Goal: Task Accomplishment & Management: Use online tool/utility

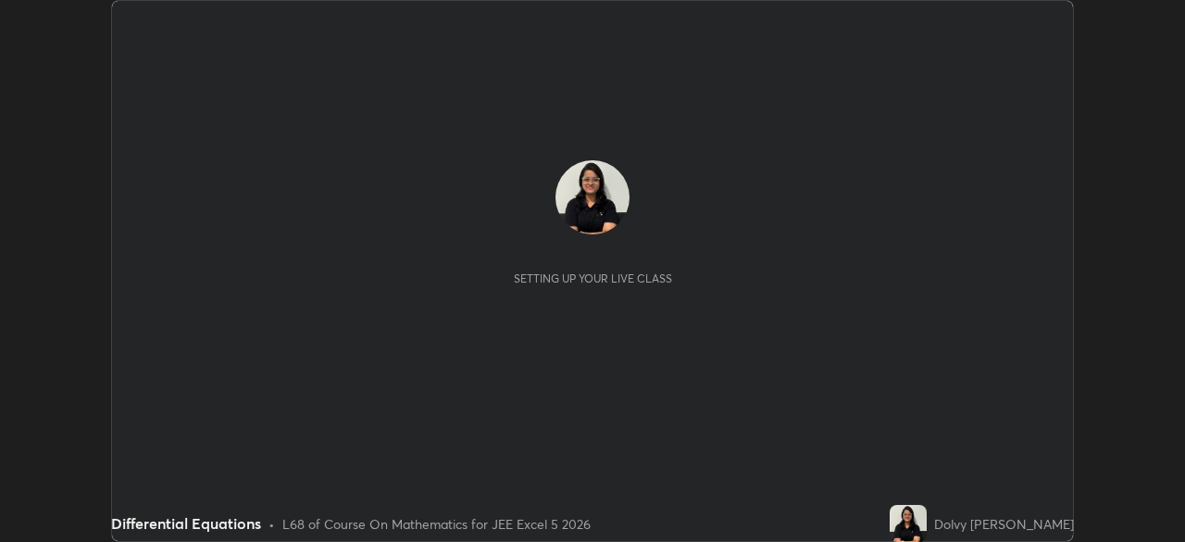
scroll to position [542, 1184]
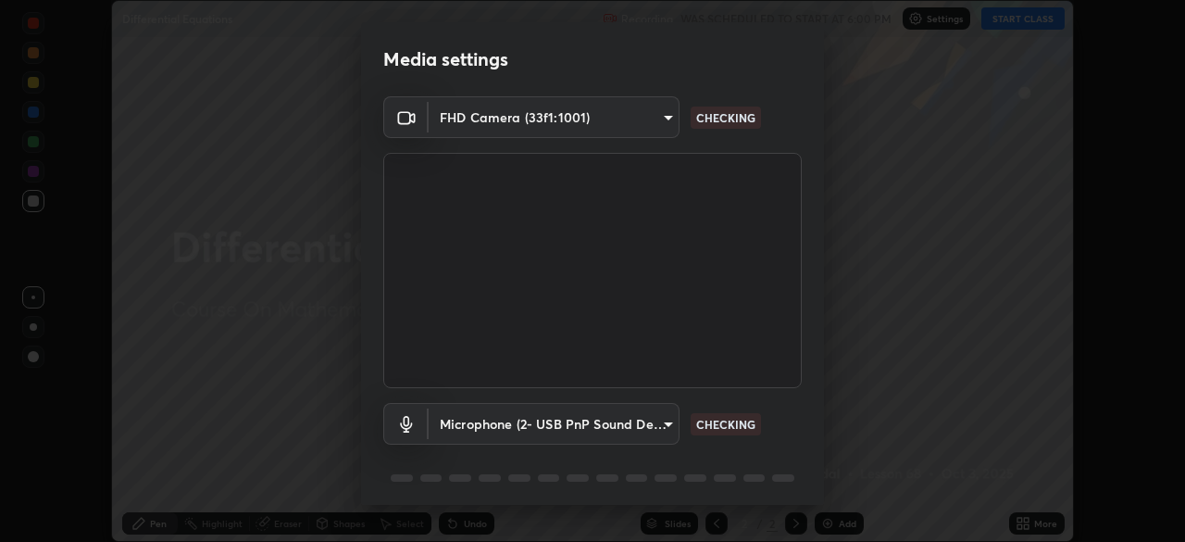
type input "991f874612634fb740a7a2eac7f11ca4c5c922d1b60a0f6e912d77df464512fb"
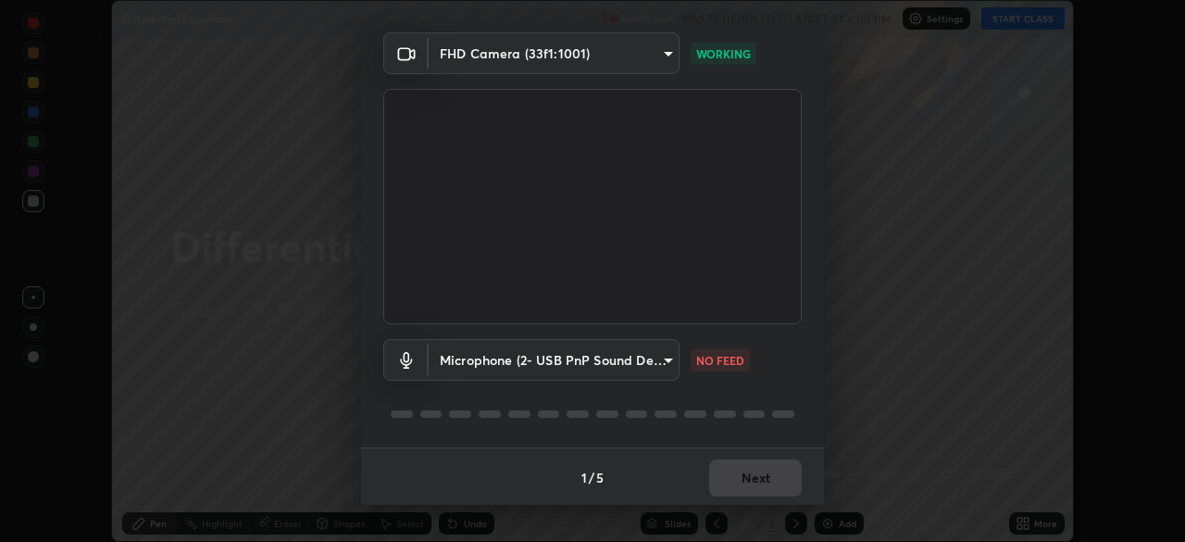
scroll to position [66, 0]
click at [665, 362] on body "Erase all Differential Equations Recording WAS SCHEDULED TO START AT 6:00 PM Se…" at bounding box center [592, 271] width 1185 height 542
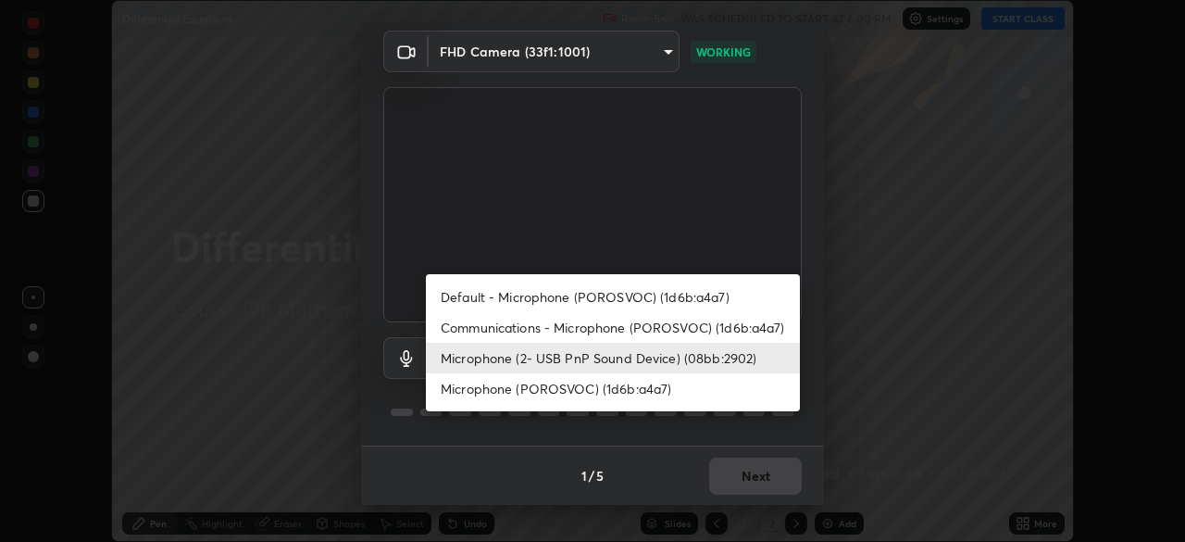
click at [692, 330] on li "Communications - Microphone (POROSVOC) (1d6b:a4a7)" at bounding box center [613, 327] width 374 height 31
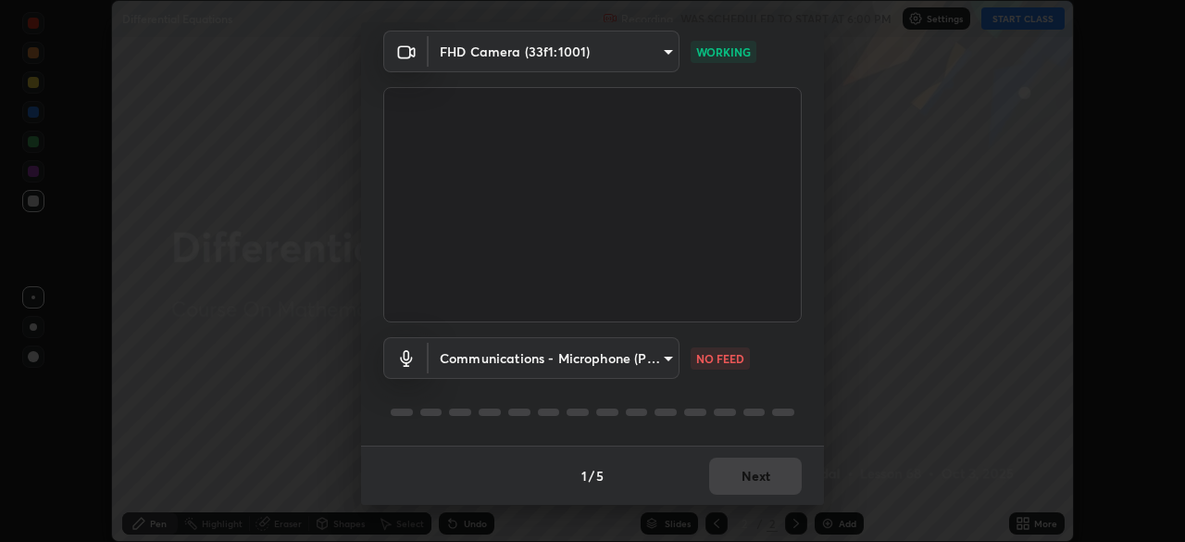
type input "communications"
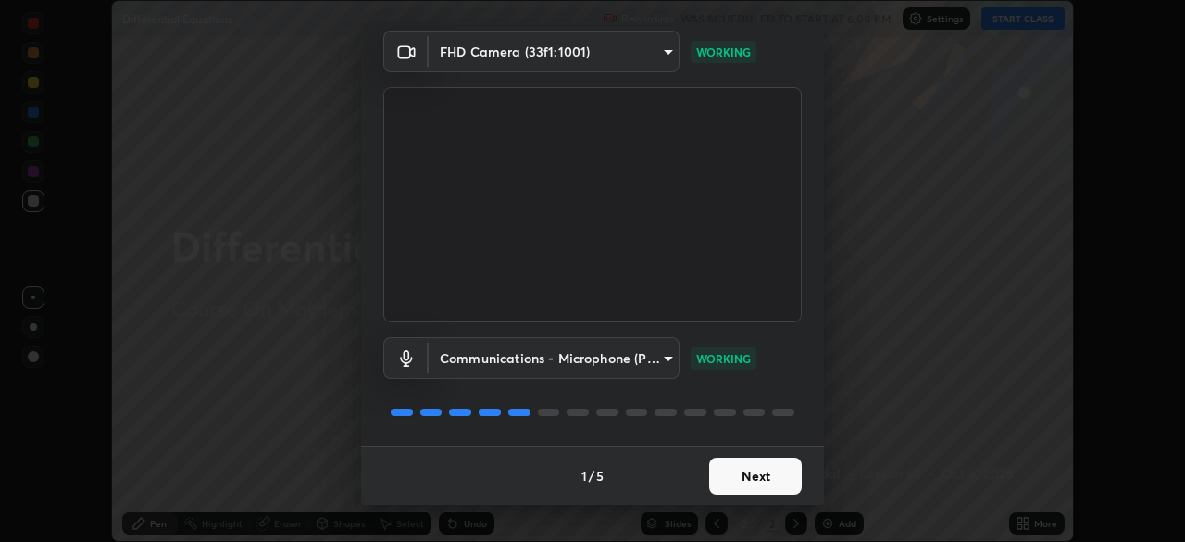
click at [775, 481] on button "Next" at bounding box center [755, 475] width 93 height 37
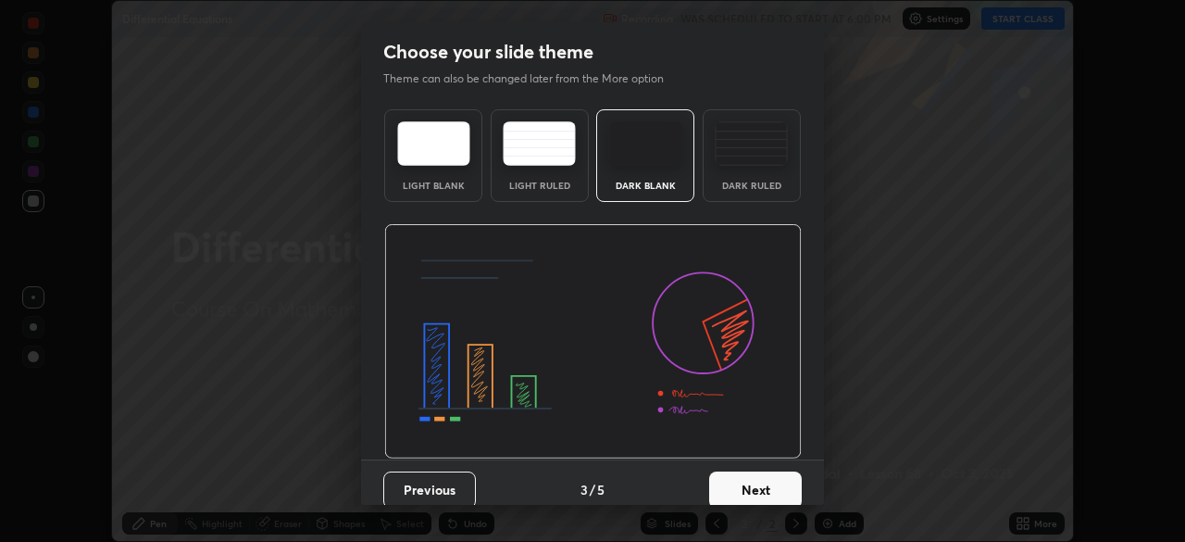
click at [779, 476] on button "Next" at bounding box center [755, 489] width 93 height 37
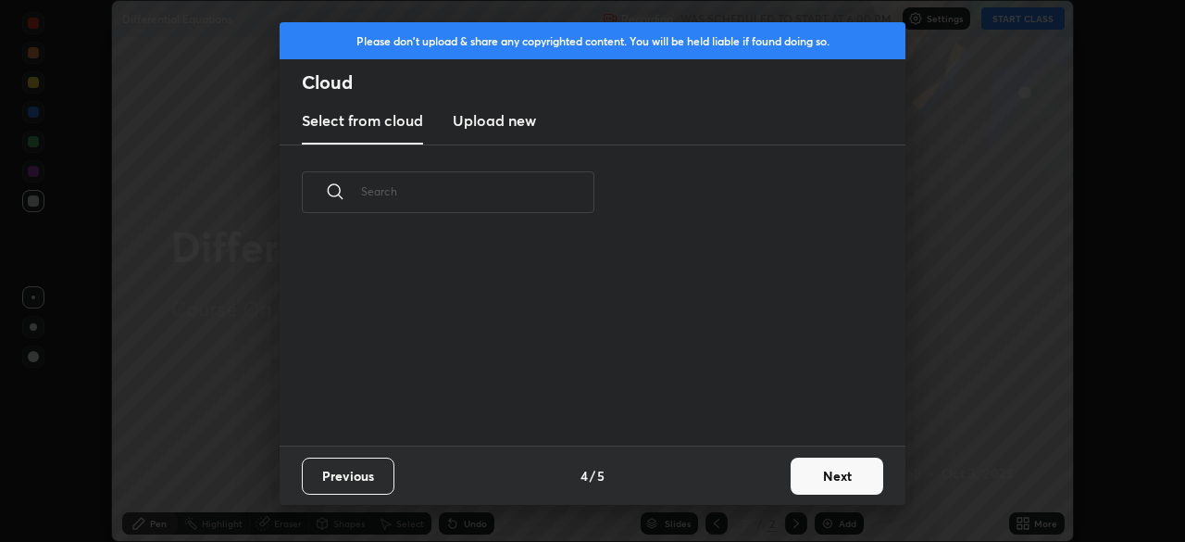
click at [792, 474] on button "Next" at bounding box center [837, 475] width 93 height 37
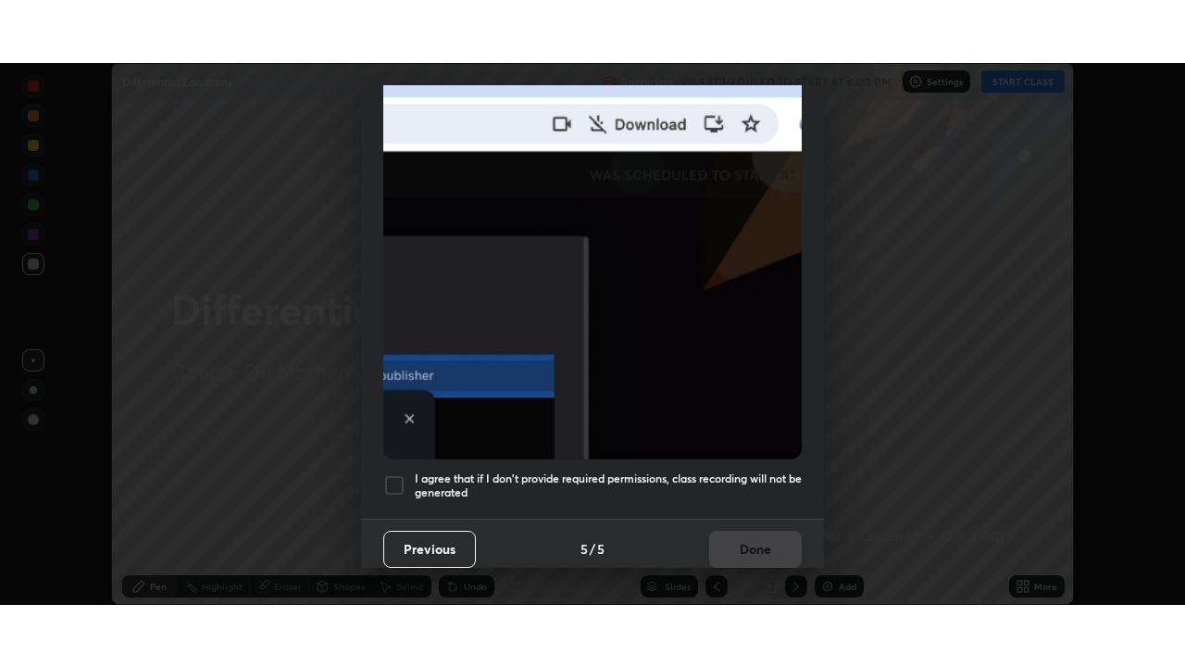
scroll to position [443, 0]
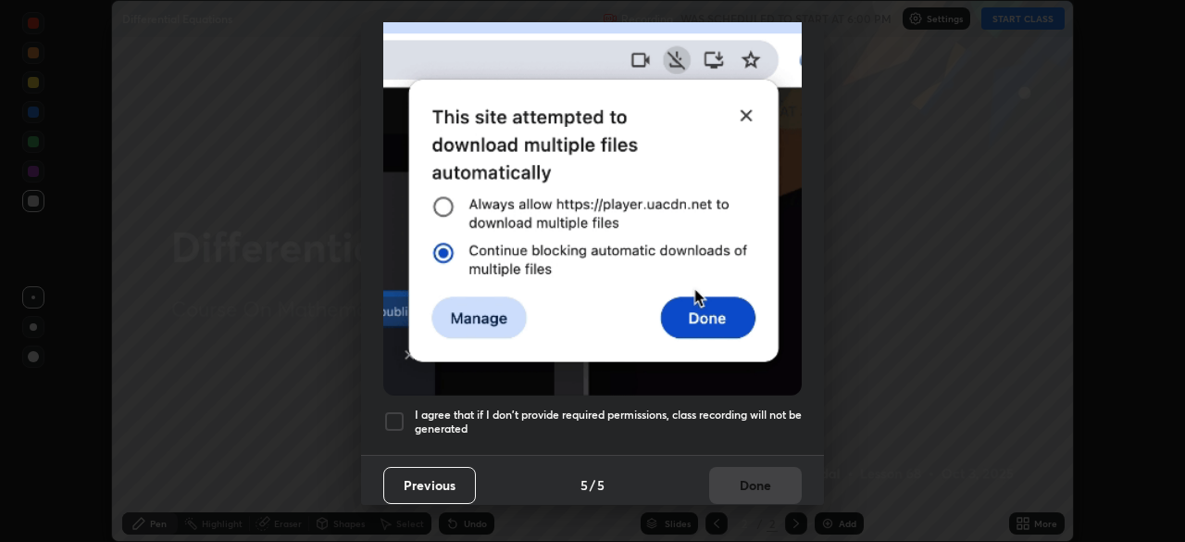
click at [760, 407] on h5 "I agree that if I don't provide required permissions, class recording will not …" at bounding box center [608, 421] width 387 height 29
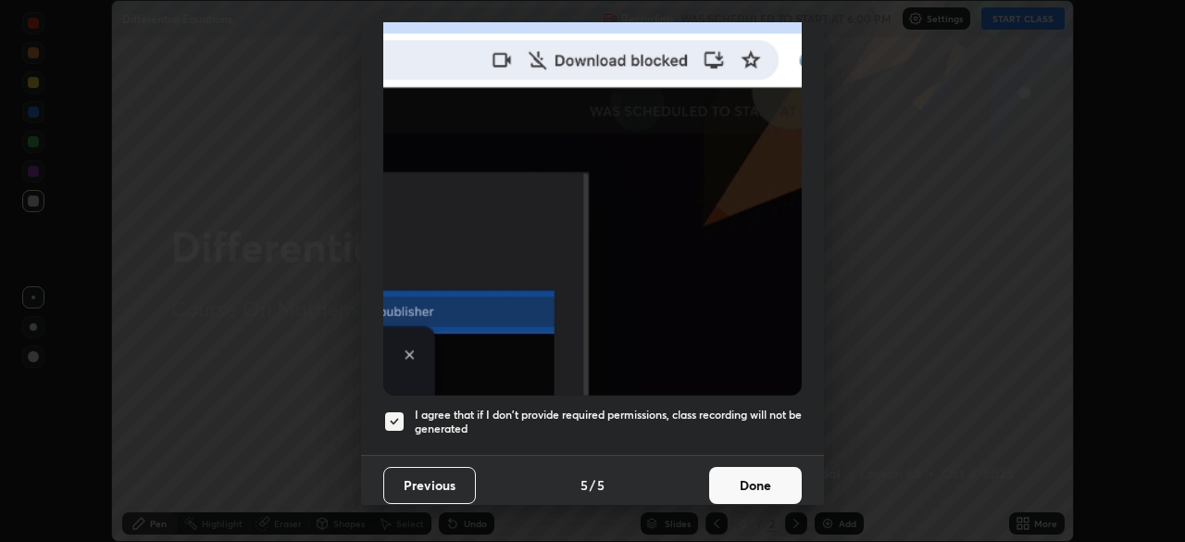
click at [754, 477] on button "Done" at bounding box center [755, 485] width 93 height 37
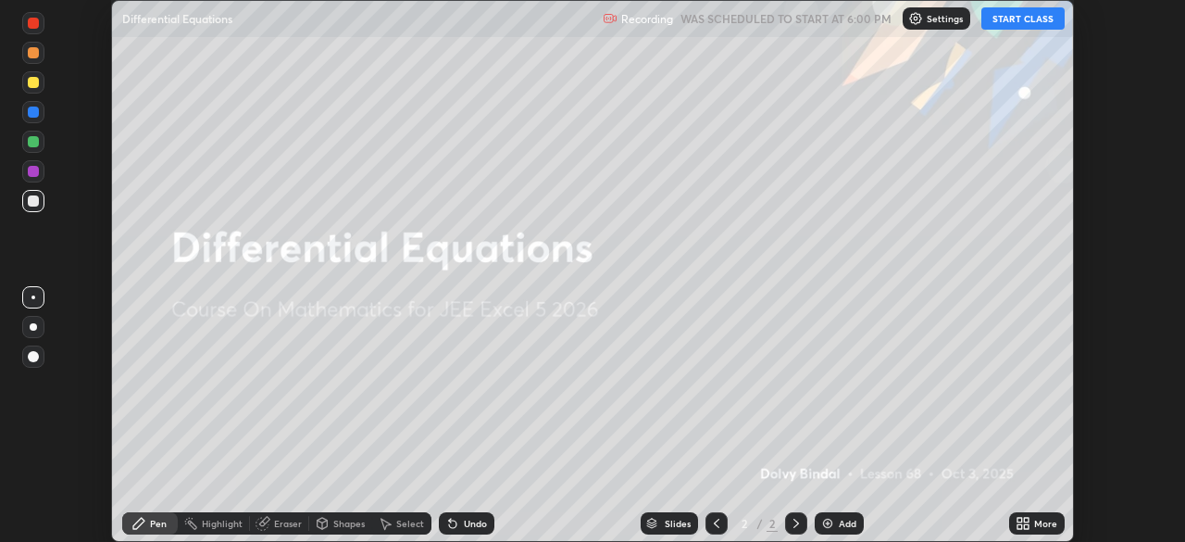
click at [1025, 23] on button "START CLASS" at bounding box center [1022, 18] width 83 height 22
click at [1044, 523] on div "More" at bounding box center [1045, 522] width 23 height 9
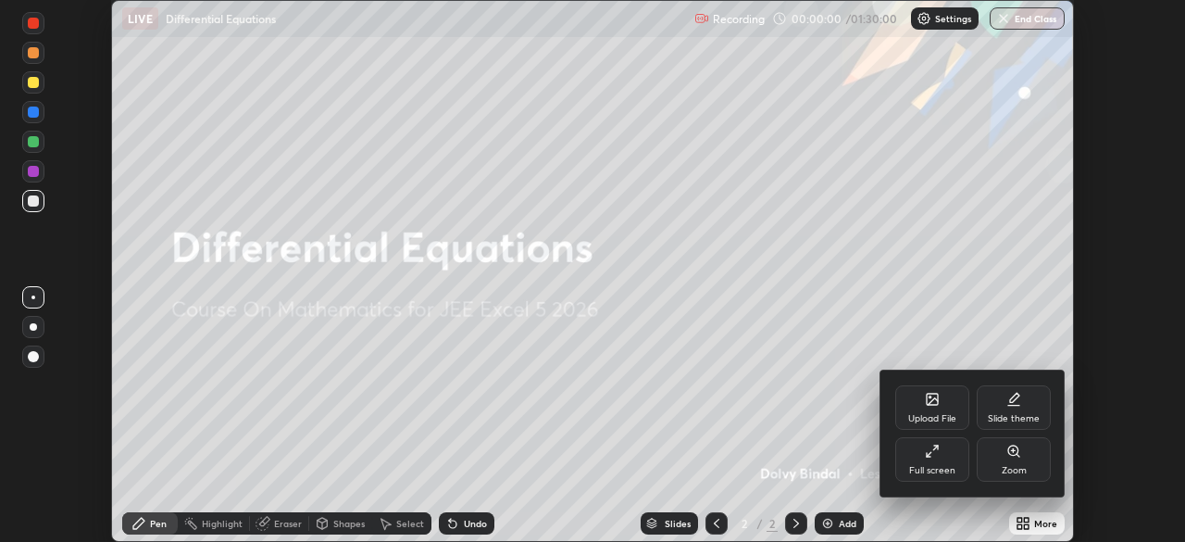
click at [952, 469] on div "Full screen" at bounding box center [932, 470] width 46 height 9
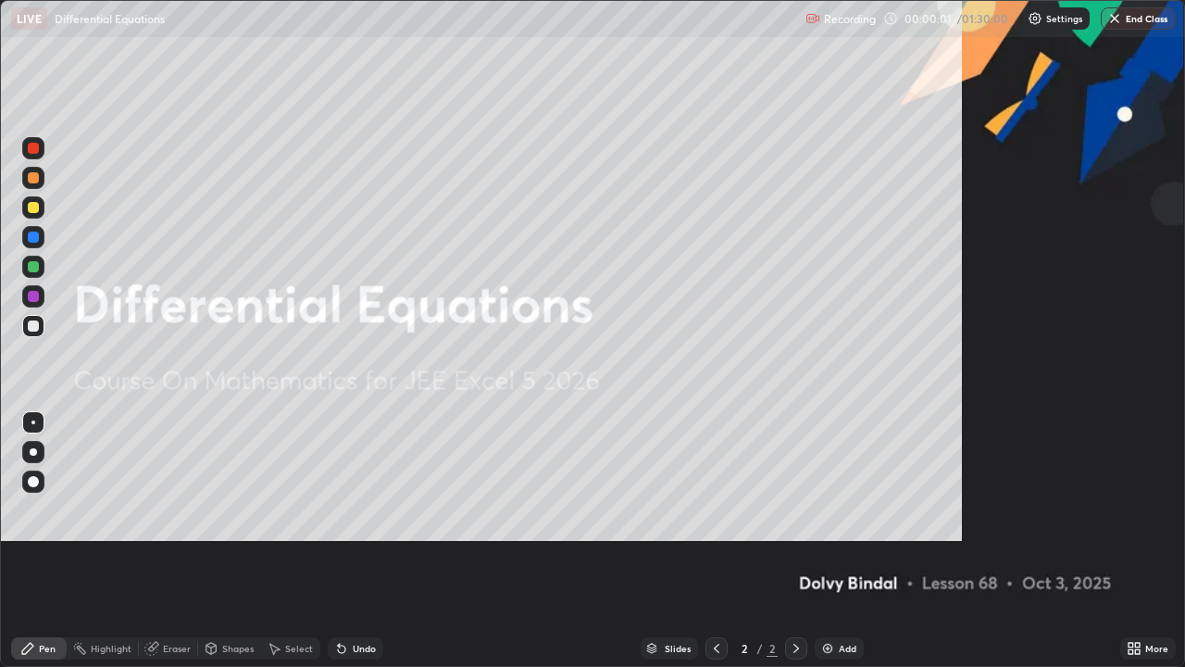
scroll to position [667, 1185]
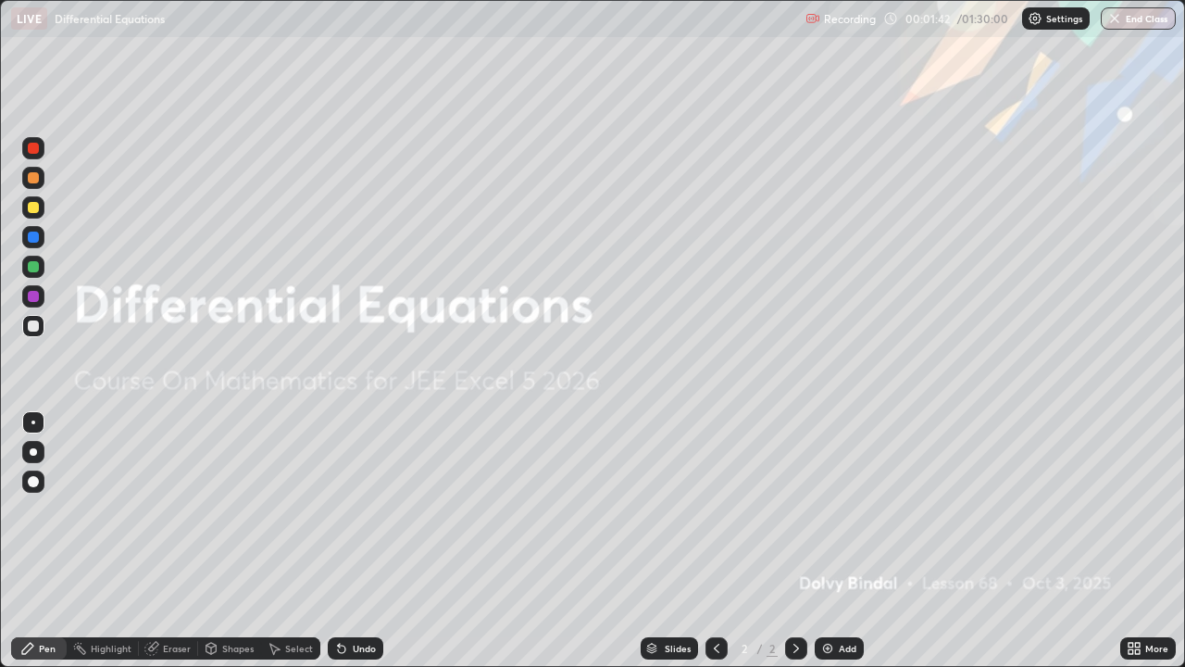
click at [839, 541] on div "Add" at bounding box center [848, 647] width 18 height 9
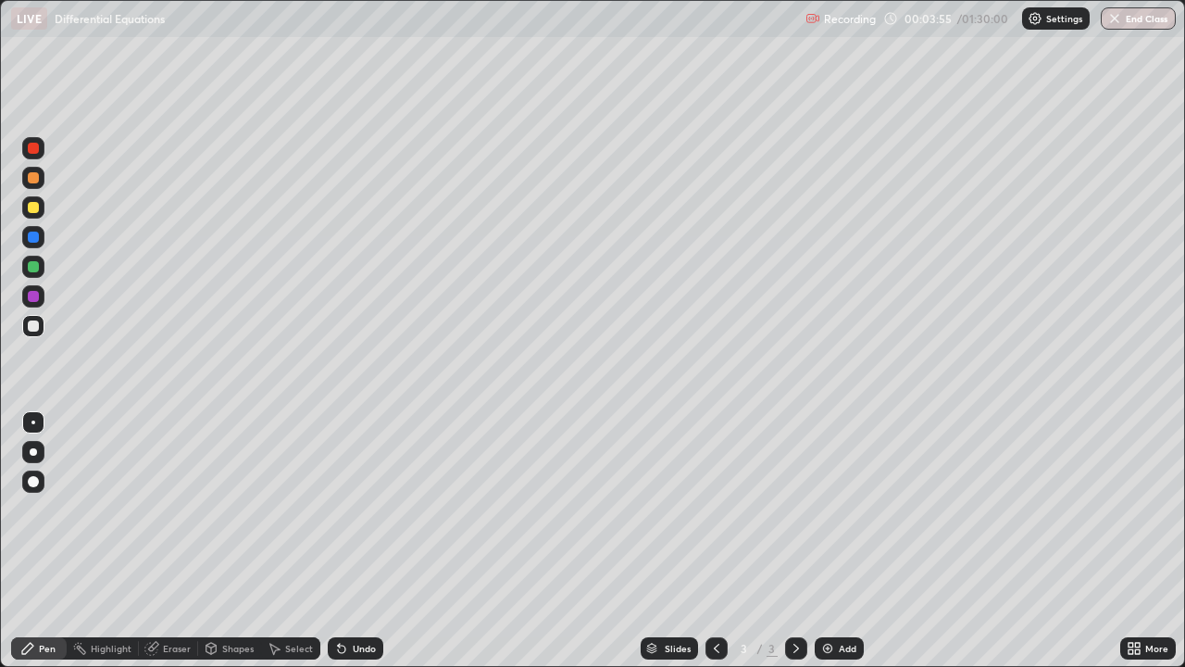
click at [359, 541] on div "Undo" at bounding box center [364, 647] width 23 height 9
click at [357, 541] on div "Undo" at bounding box center [356, 648] width 56 height 22
click at [41, 205] on div at bounding box center [33, 207] width 22 height 22
click at [34, 267] on div at bounding box center [33, 266] width 11 height 11
click at [353, 541] on div "Undo" at bounding box center [364, 647] width 23 height 9
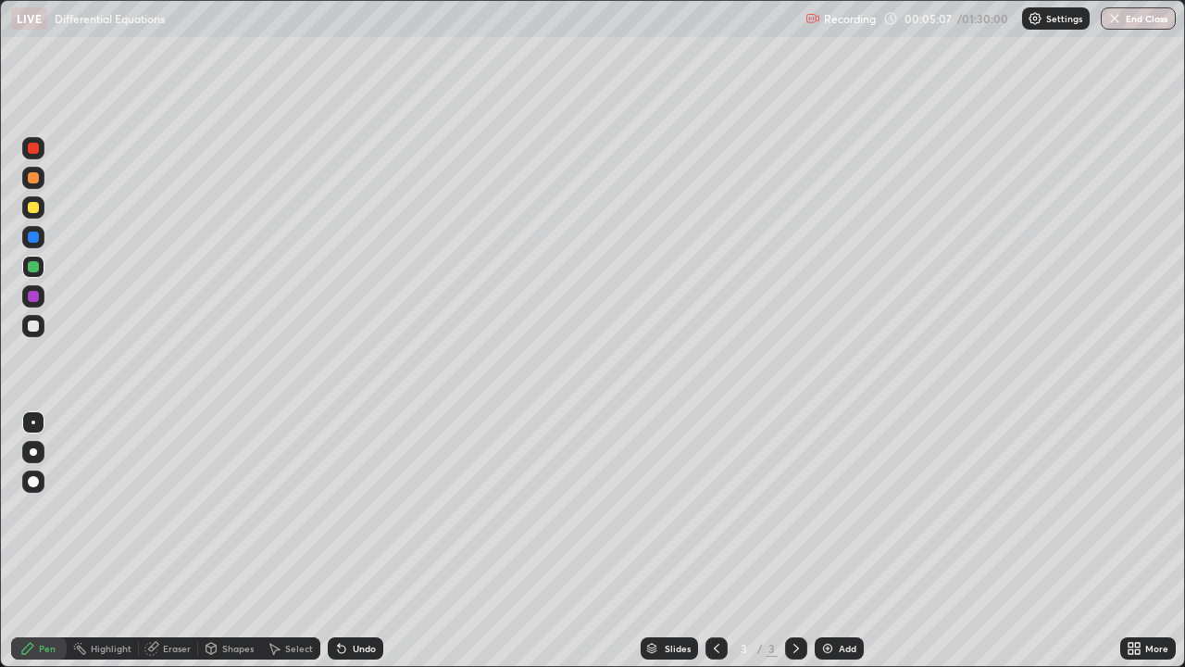
click at [357, 541] on div "Undo" at bounding box center [364, 647] width 23 height 9
click at [354, 541] on div "Undo" at bounding box center [364, 647] width 23 height 9
click at [344, 541] on div "Undo" at bounding box center [356, 648] width 56 height 22
click at [356, 541] on div "Undo" at bounding box center [364, 647] width 23 height 9
click at [35, 215] on div at bounding box center [33, 207] width 22 height 22
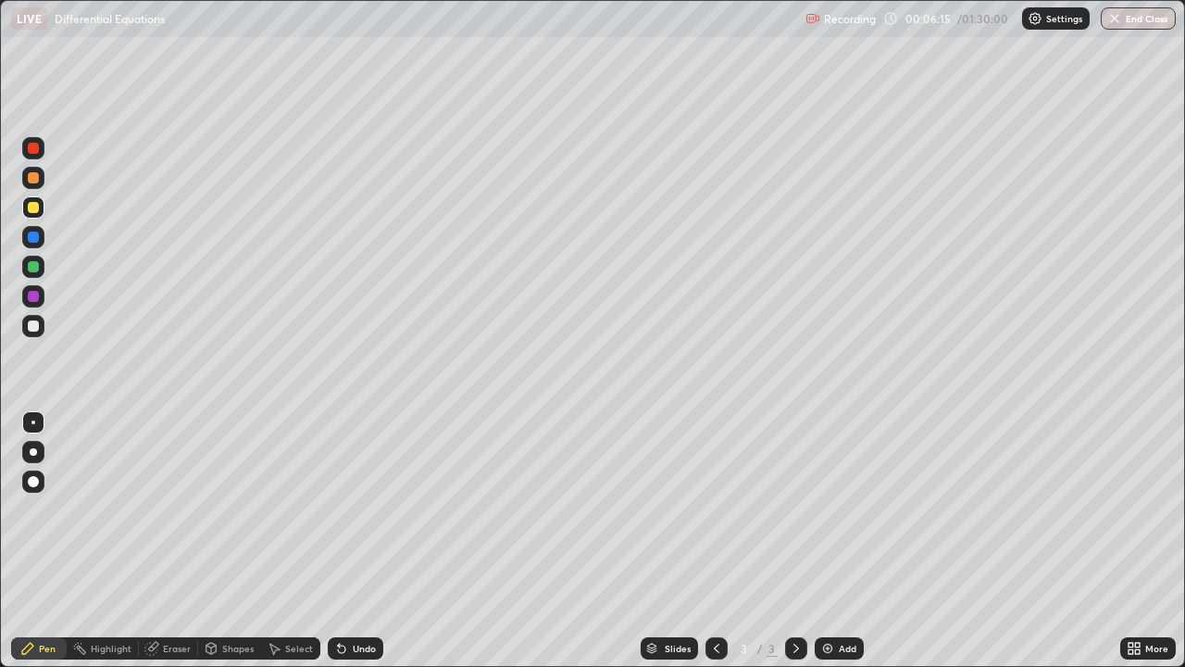
click at [364, 541] on div "Undo" at bounding box center [364, 647] width 23 height 9
click at [365, 541] on div "Undo" at bounding box center [364, 647] width 23 height 9
click at [362, 541] on div "Undo" at bounding box center [364, 647] width 23 height 9
click at [33, 268] on div at bounding box center [33, 266] width 11 height 11
click at [36, 196] on div at bounding box center [33, 207] width 22 height 22
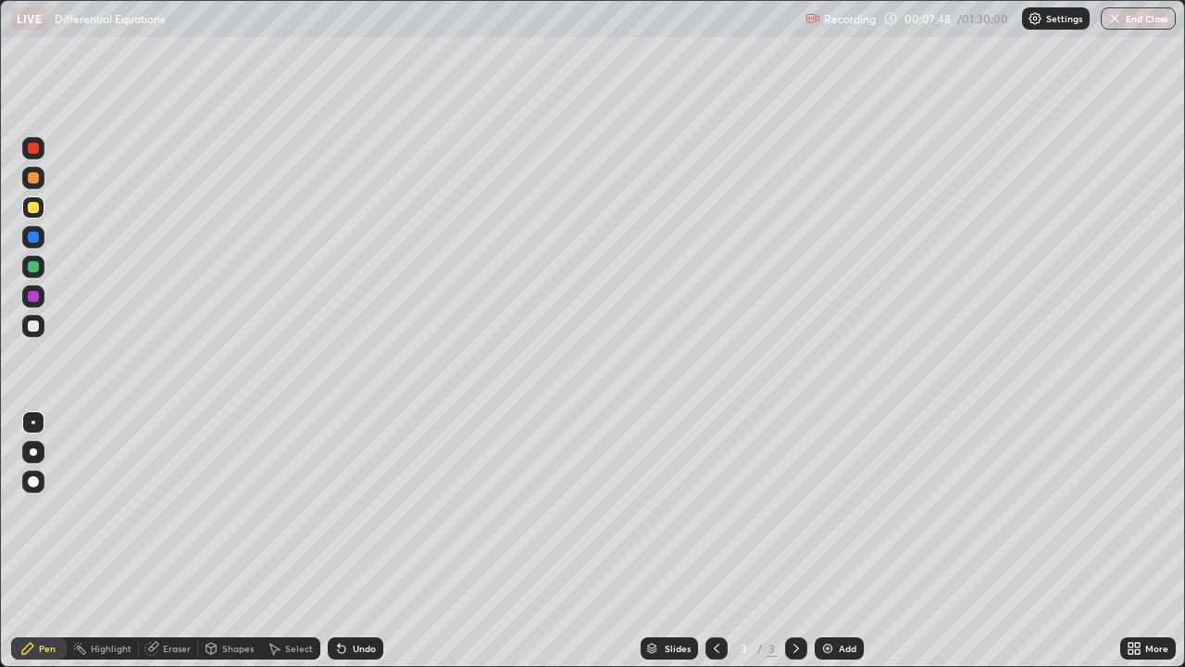
click at [33, 327] on div at bounding box center [33, 325] width 11 height 11
click at [851, 541] on div "Add" at bounding box center [848, 647] width 18 height 9
click at [31, 210] on div at bounding box center [33, 207] width 11 height 11
click at [34, 237] on div at bounding box center [33, 236] width 11 height 11
click at [43, 327] on div at bounding box center [33, 326] width 22 height 22
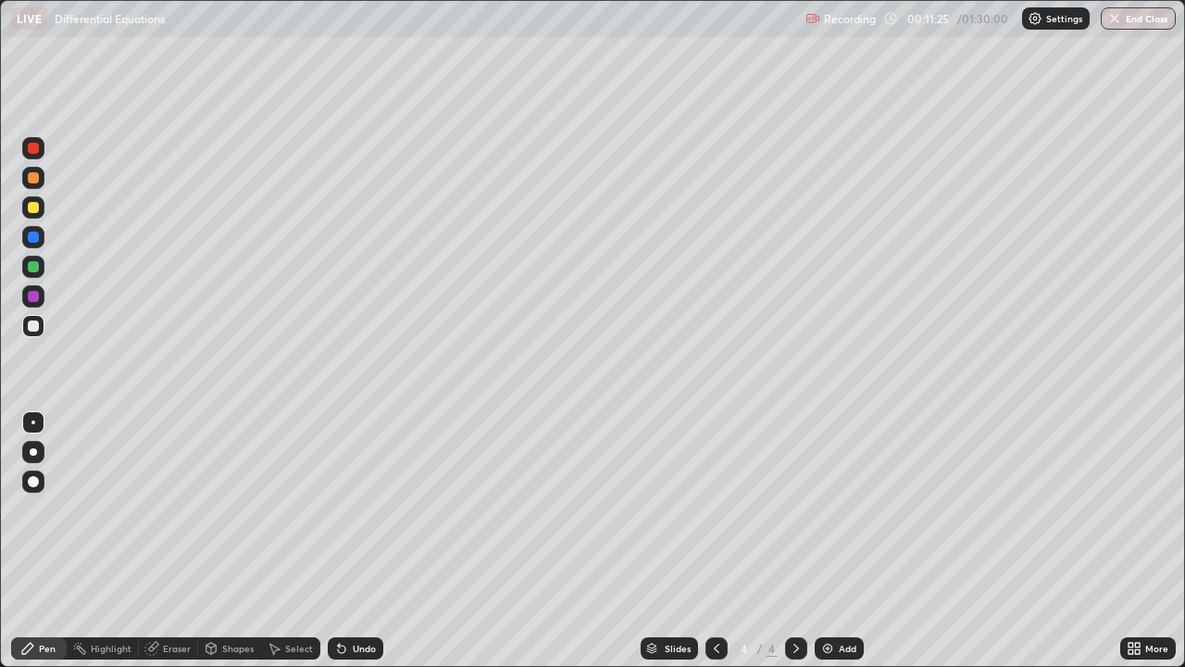
click at [705, 541] on div at bounding box center [716, 648] width 22 height 22
click at [794, 541] on icon at bounding box center [796, 648] width 15 height 15
click at [705, 541] on div at bounding box center [716, 648] width 22 height 22
click at [803, 541] on div at bounding box center [796, 648] width 22 height 22
click at [36, 244] on div at bounding box center [33, 237] width 22 height 22
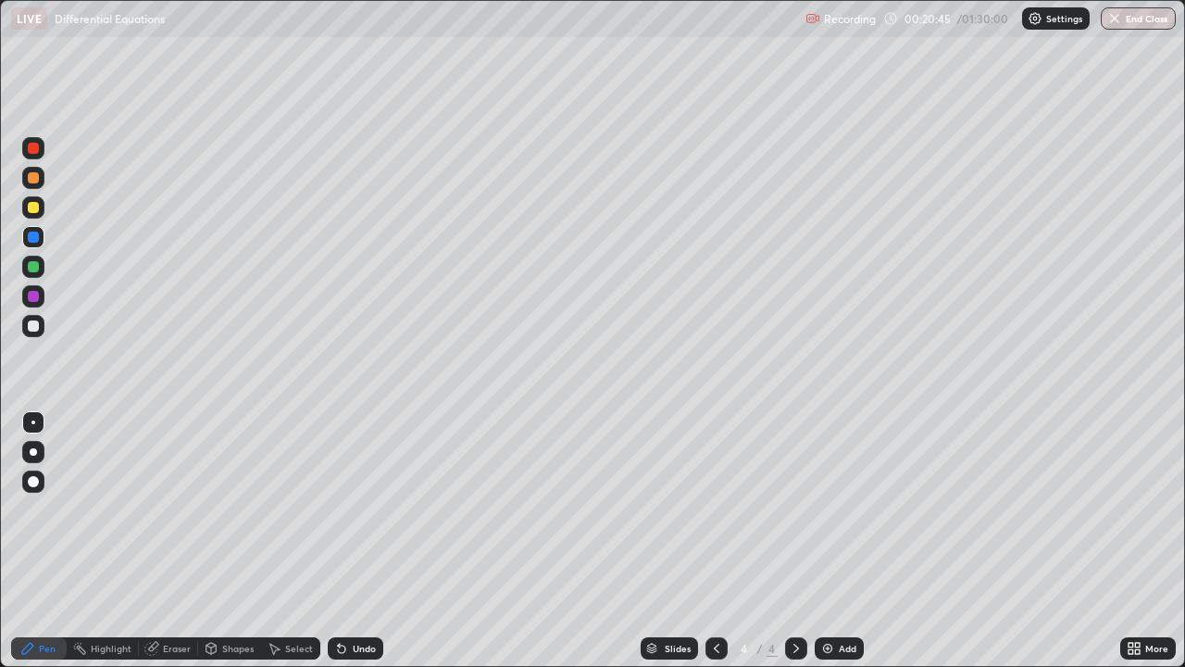
click at [367, 541] on div "Undo" at bounding box center [356, 648] width 56 height 22
click at [368, 541] on div "Undo" at bounding box center [356, 648] width 56 height 22
click at [842, 541] on div "Add" at bounding box center [848, 647] width 18 height 9
click at [41, 208] on div at bounding box center [33, 207] width 22 height 22
click at [362, 541] on div "Undo" at bounding box center [364, 647] width 23 height 9
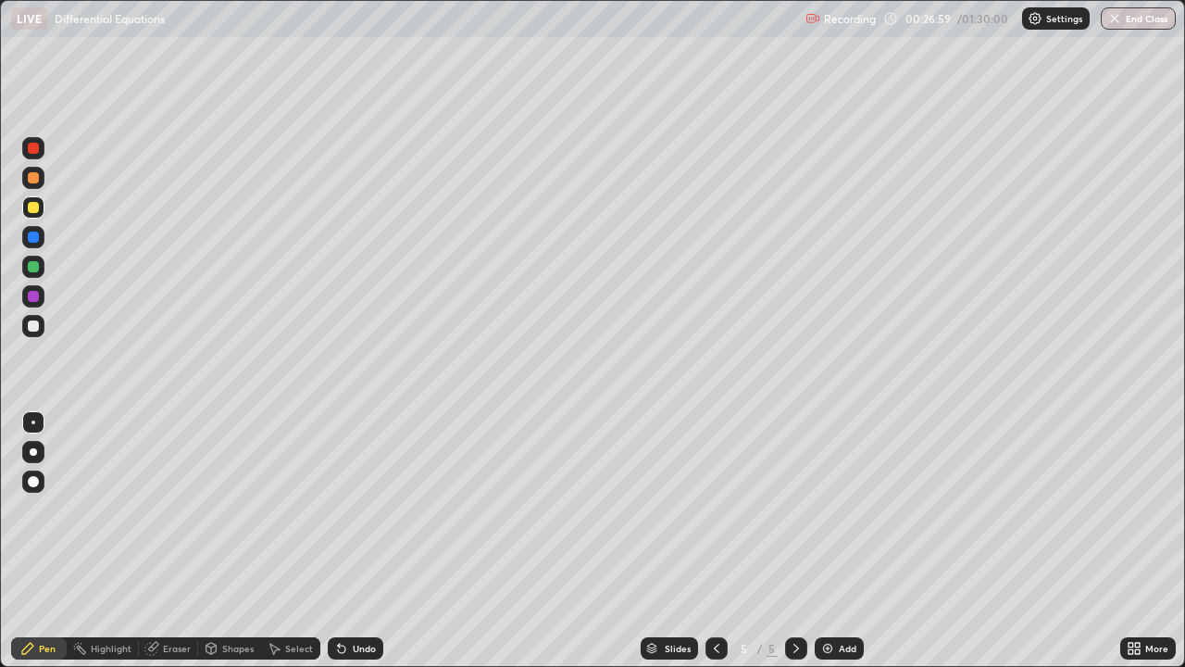
click at [348, 541] on div "Undo" at bounding box center [356, 648] width 56 height 22
click at [363, 541] on div "Undo" at bounding box center [356, 648] width 56 height 22
click at [34, 326] on div at bounding box center [33, 325] width 11 height 11
click at [171, 541] on div "Eraser" at bounding box center [168, 648] width 59 height 22
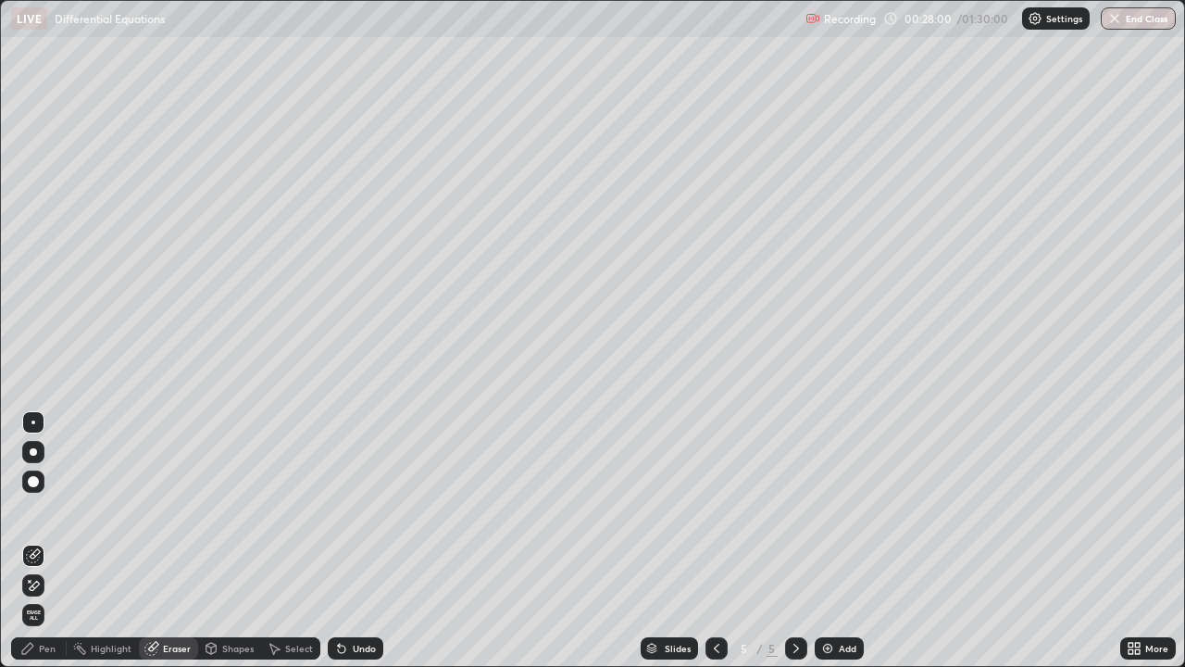
click at [30, 541] on icon at bounding box center [35, 584] width 10 height 9
click at [47, 541] on div "Pen" at bounding box center [47, 647] width 17 height 9
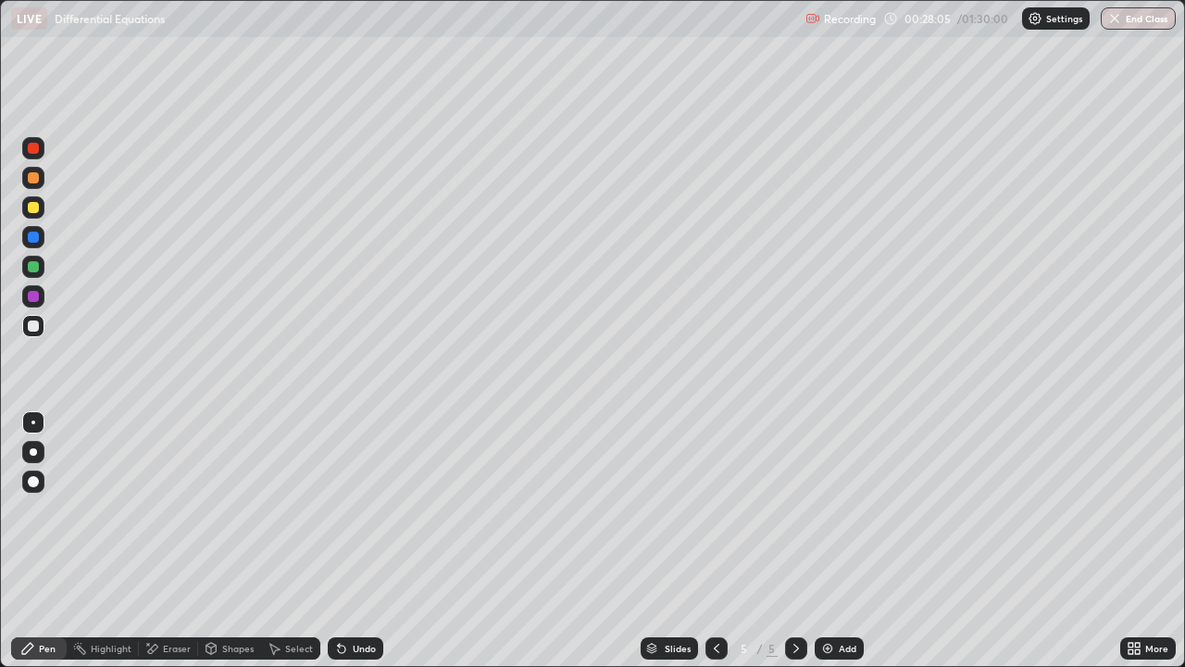
click at [37, 274] on div at bounding box center [33, 267] width 22 height 22
click at [836, 541] on div "Add" at bounding box center [839, 648] width 49 height 22
click at [44, 328] on div at bounding box center [33, 326] width 22 height 22
click at [35, 211] on div at bounding box center [33, 207] width 11 height 11
click at [168, 541] on div "Eraser" at bounding box center [177, 647] width 28 height 9
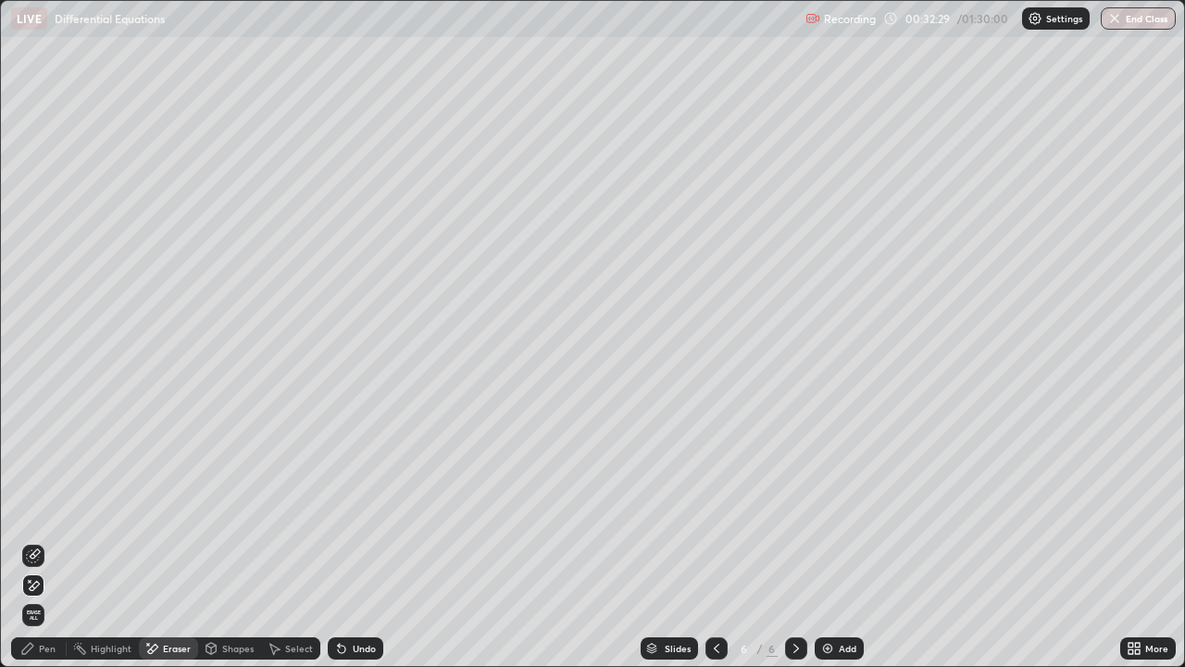
click at [36, 541] on div "Pen" at bounding box center [39, 648] width 56 height 22
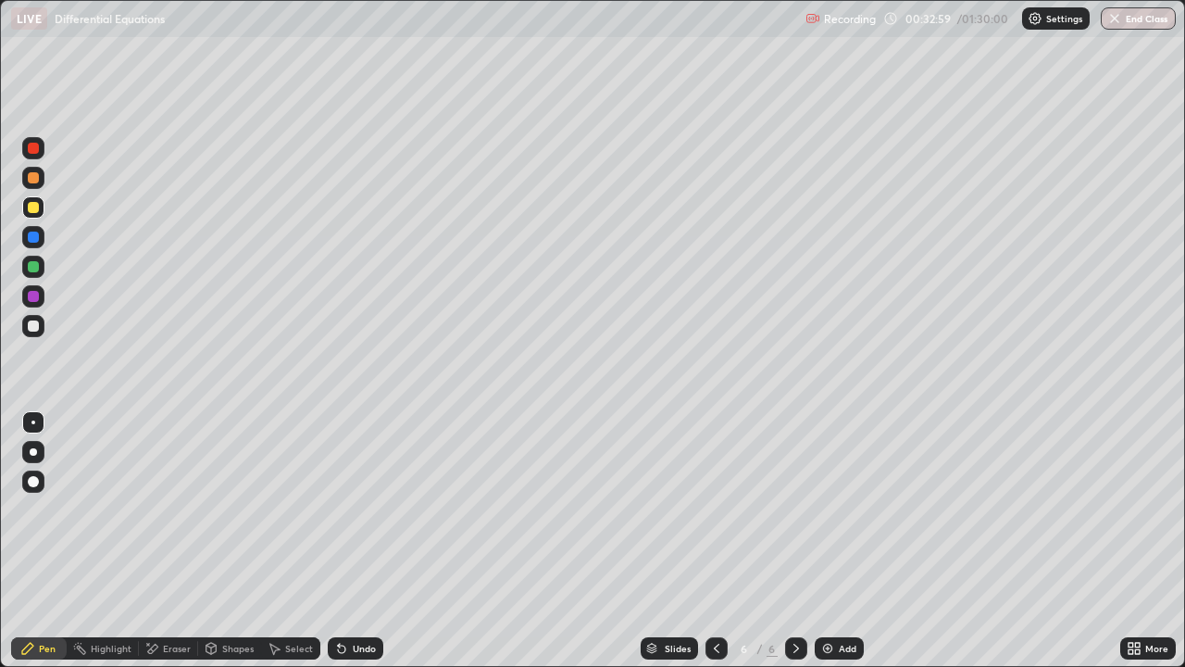
click at [714, 541] on icon at bounding box center [717, 647] width 6 height 9
click at [798, 541] on div at bounding box center [796, 648] width 22 height 22
click at [181, 541] on div "Eraser" at bounding box center [168, 648] width 59 height 22
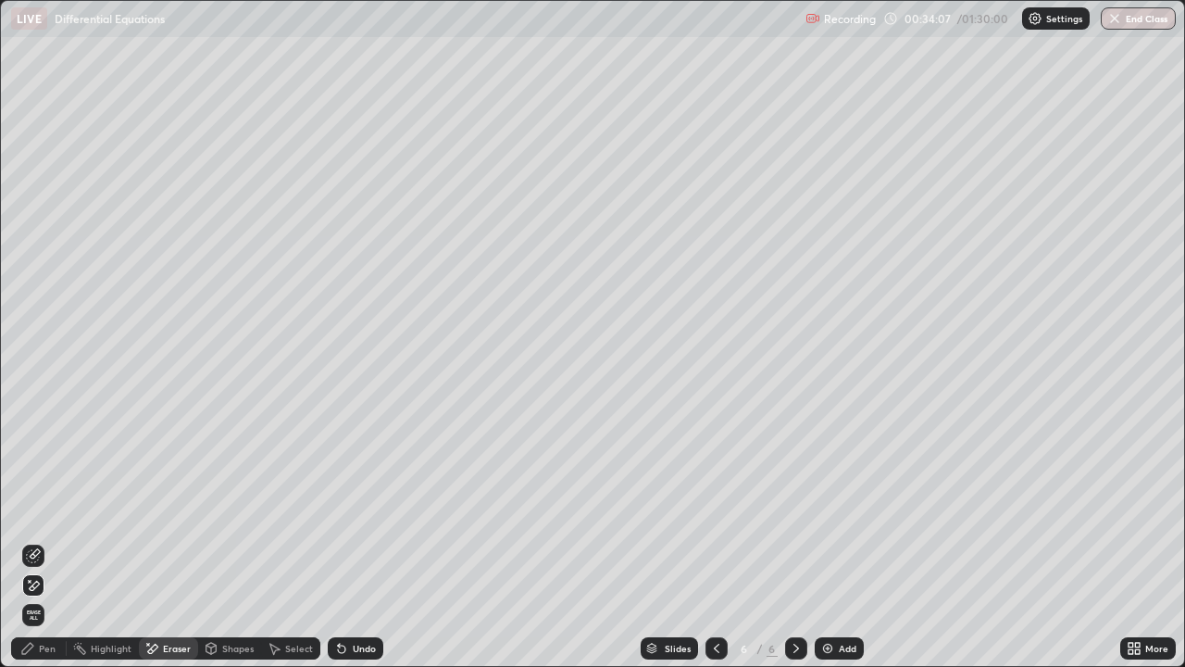
click at [30, 541] on icon at bounding box center [27, 647] width 11 height 11
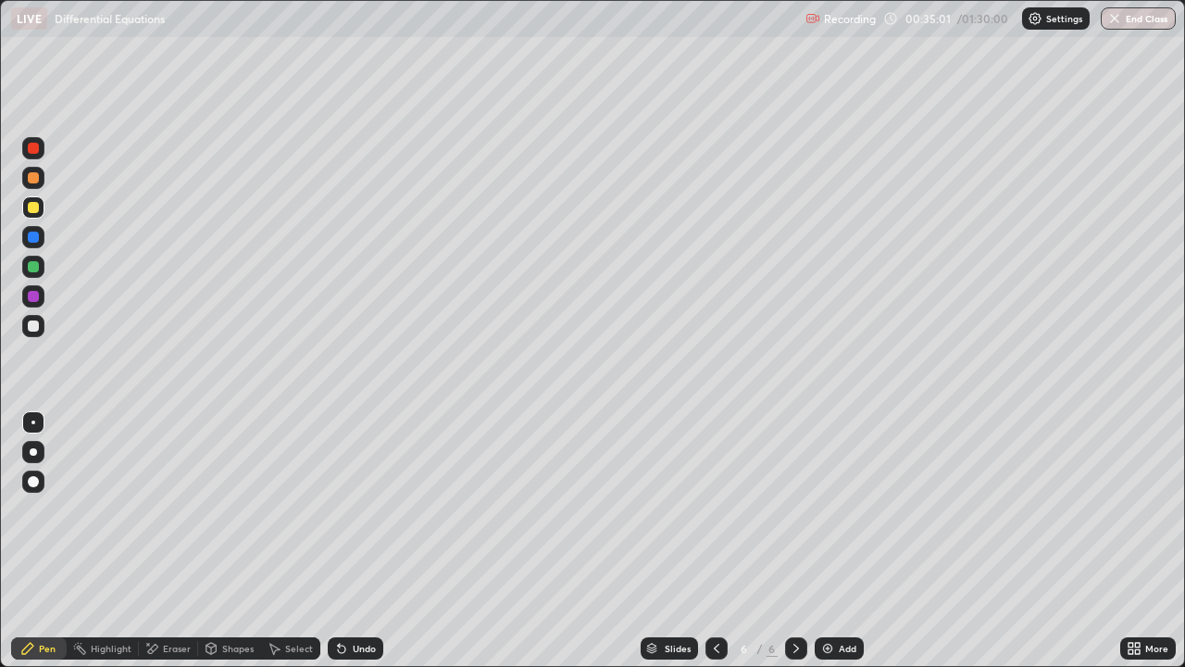
click at [40, 180] on div at bounding box center [33, 178] width 22 height 22
click at [357, 541] on div "Undo" at bounding box center [364, 647] width 23 height 9
click at [355, 541] on div "Undo" at bounding box center [364, 647] width 23 height 9
click at [358, 541] on div "Undo" at bounding box center [364, 647] width 23 height 9
click at [362, 541] on div "Undo" at bounding box center [364, 647] width 23 height 9
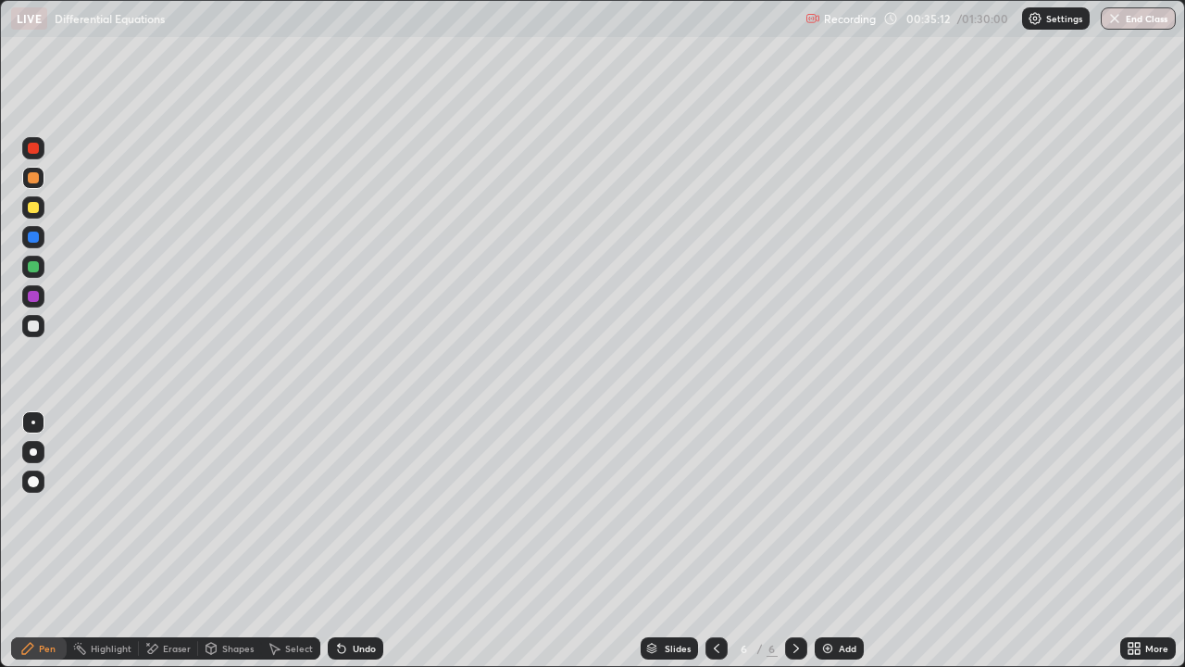
click at [361, 541] on div "Undo" at bounding box center [356, 648] width 56 height 22
click at [37, 327] on div at bounding box center [33, 325] width 11 height 11
click at [33, 234] on div at bounding box center [33, 236] width 11 height 11
click at [369, 541] on div "Undo" at bounding box center [364, 647] width 23 height 9
click at [363, 541] on div "Undo" at bounding box center [356, 648] width 56 height 22
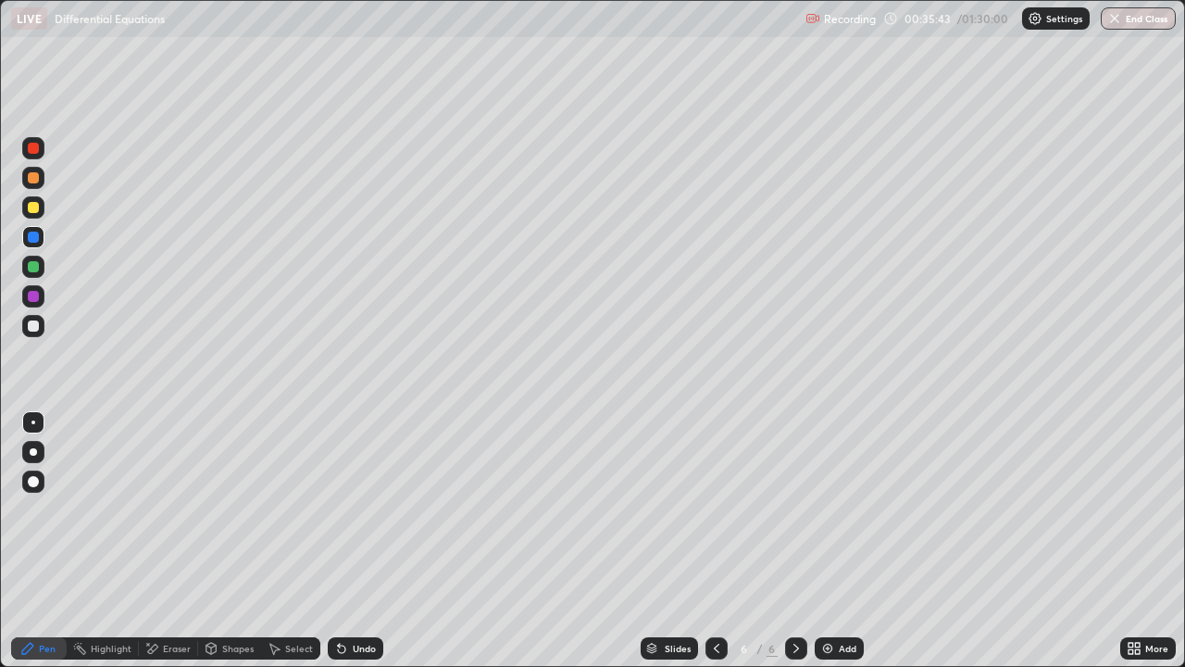
click at [367, 541] on div "Undo" at bounding box center [356, 648] width 56 height 22
click at [363, 541] on div "Undo" at bounding box center [356, 648] width 56 height 22
click at [357, 541] on div "Undo" at bounding box center [356, 648] width 56 height 22
click at [353, 541] on div "Undo" at bounding box center [364, 647] width 23 height 9
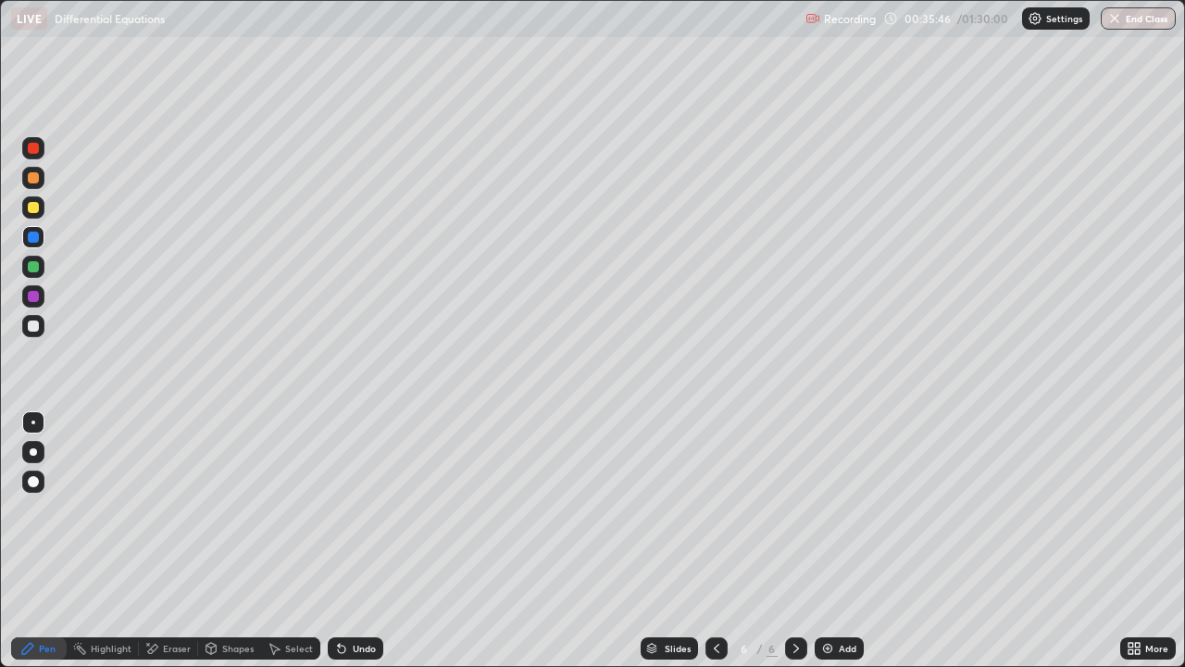
click at [353, 541] on div "Undo" at bounding box center [364, 647] width 23 height 9
click at [350, 541] on div "Undo" at bounding box center [356, 648] width 56 height 22
click at [353, 541] on div "Undo" at bounding box center [356, 648] width 56 height 22
click at [351, 541] on div "Undo" at bounding box center [356, 648] width 56 height 22
click at [30, 541] on icon at bounding box center [27, 648] width 15 height 15
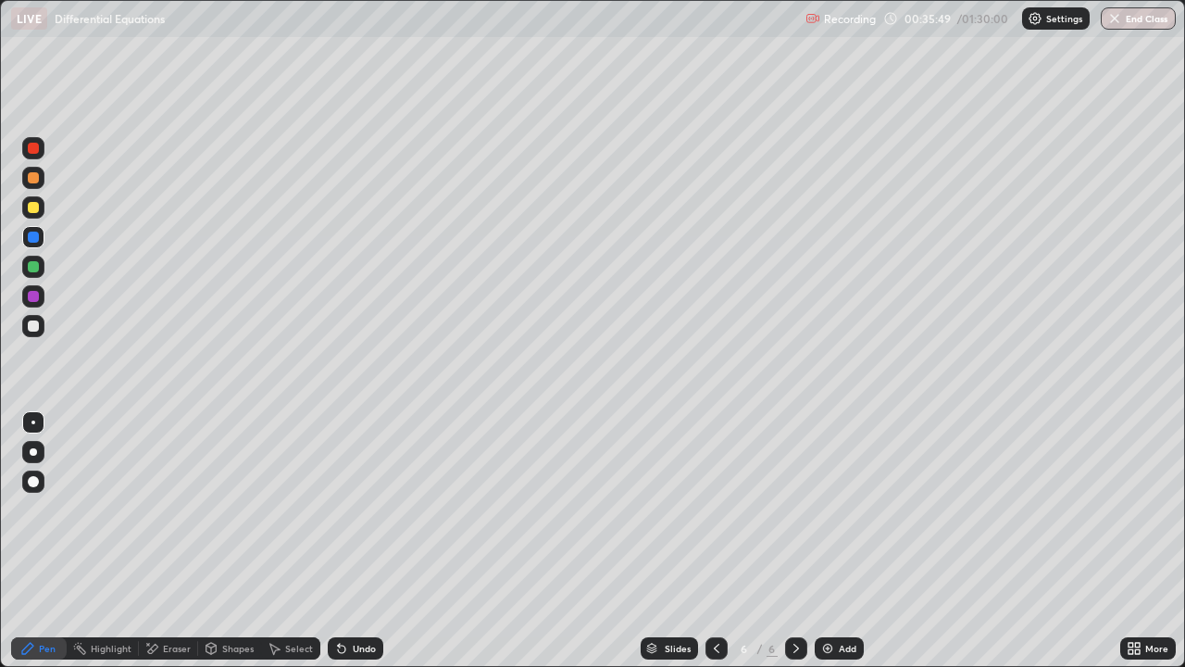
click at [34, 326] on div at bounding box center [33, 325] width 11 height 11
click at [31, 180] on div at bounding box center [33, 177] width 11 height 11
click at [33, 207] on div at bounding box center [33, 207] width 11 height 11
click at [35, 268] on div at bounding box center [33, 266] width 11 height 11
click at [31, 210] on div at bounding box center [33, 207] width 11 height 11
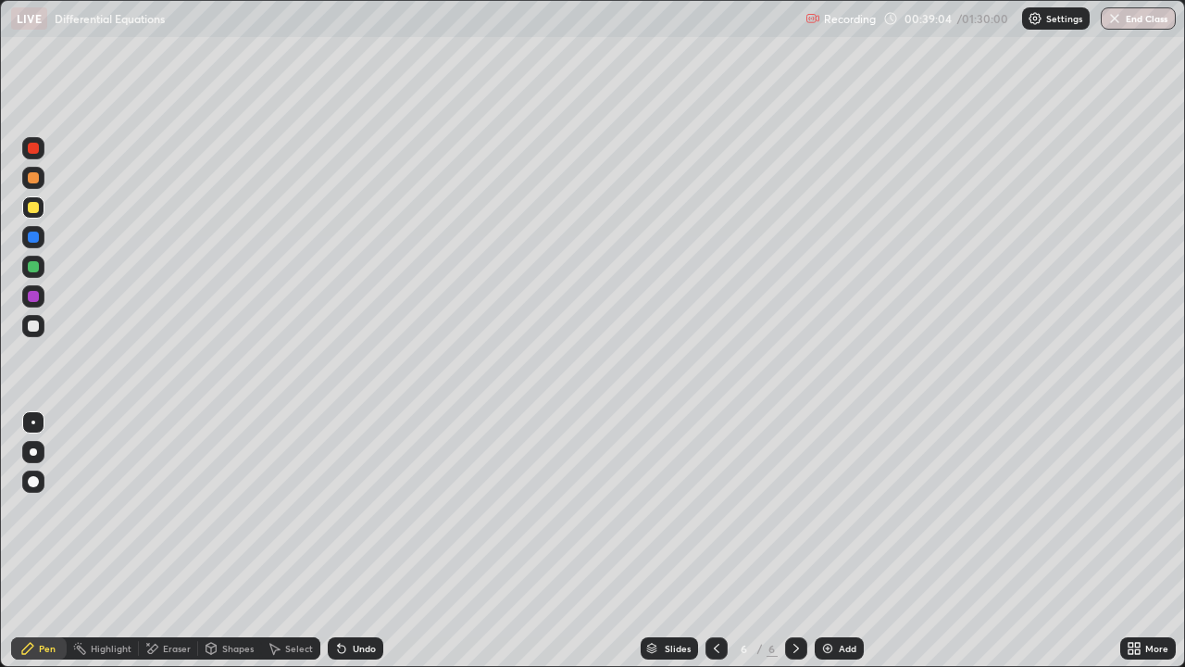
click at [31, 150] on div at bounding box center [33, 148] width 11 height 11
click at [33, 318] on div at bounding box center [33, 326] width 22 height 22
click at [32, 289] on div at bounding box center [33, 296] width 22 height 22
click at [32, 241] on div at bounding box center [33, 236] width 11 height 11
click at [33, 327] on div at bounding box center [33, 325] width 11 height 11
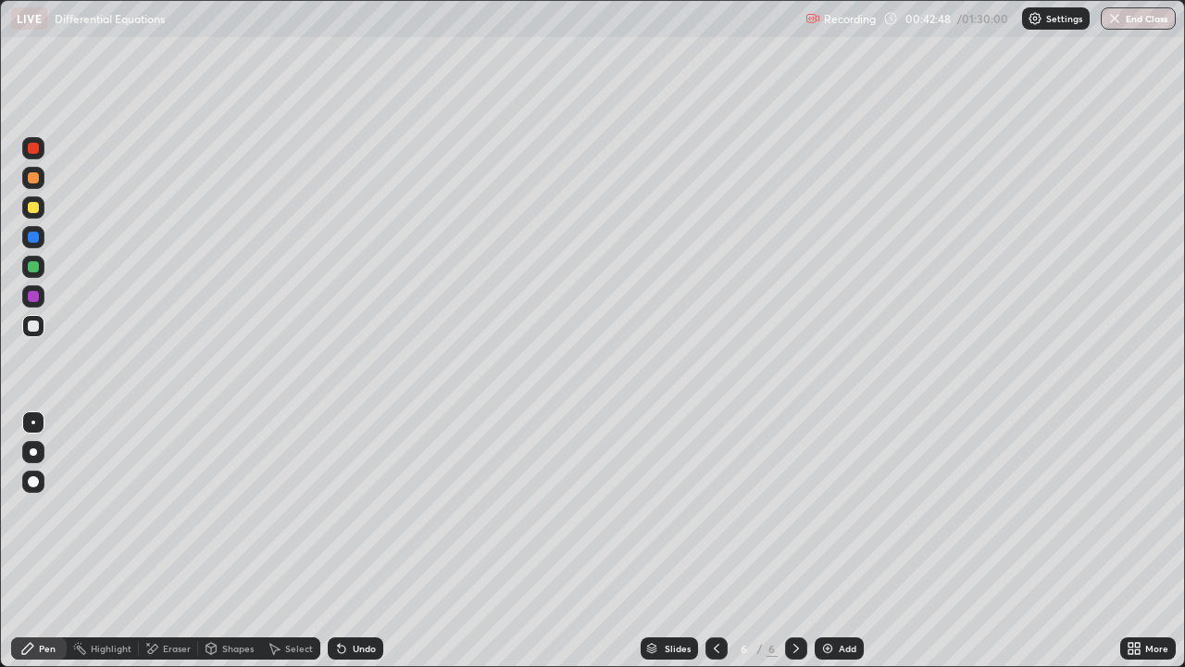
click at [845, 541] on div "Add" at bounding box center [848, 647] width 18 height 9
click at [713, 541] on icon at bounding box center [716, 648] width 15 height 15
click at [713, 541] on div at bounding box center [716, 648] width 22 height 22
click at [715, 541] on icon at bounding box center [716, 648] width 15 height 15
click at [794, 541] on icon at bounding box center [796, 647] width 6 height 9
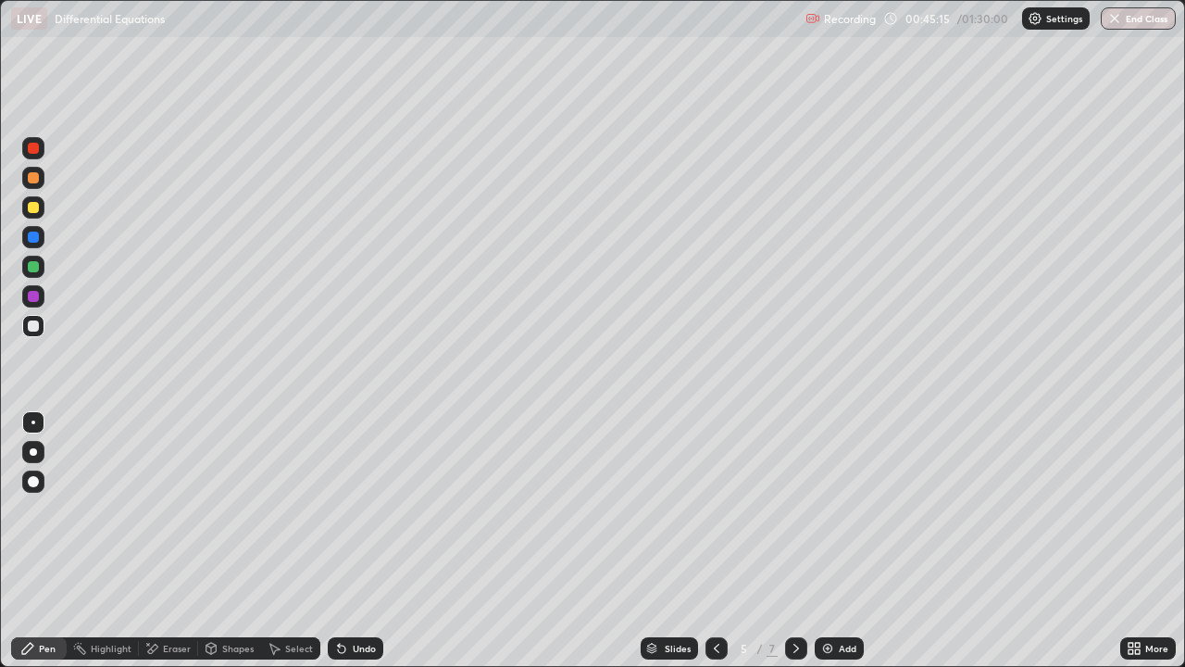
click at [793, 541] on icon at bounding box center [796, 648] width 15 height 15
click at [785, 541] on div at bounding box center [796, 648] width 22 height 22
click at [719, 541] on icon at bounding box center [716, 648] width 15 height 15
click at [794, 541] on icon at bounding box center [796, 648] width 15 height 15
click at [338, 541] on icon at bounding box center [341, 648] width 7 height 7
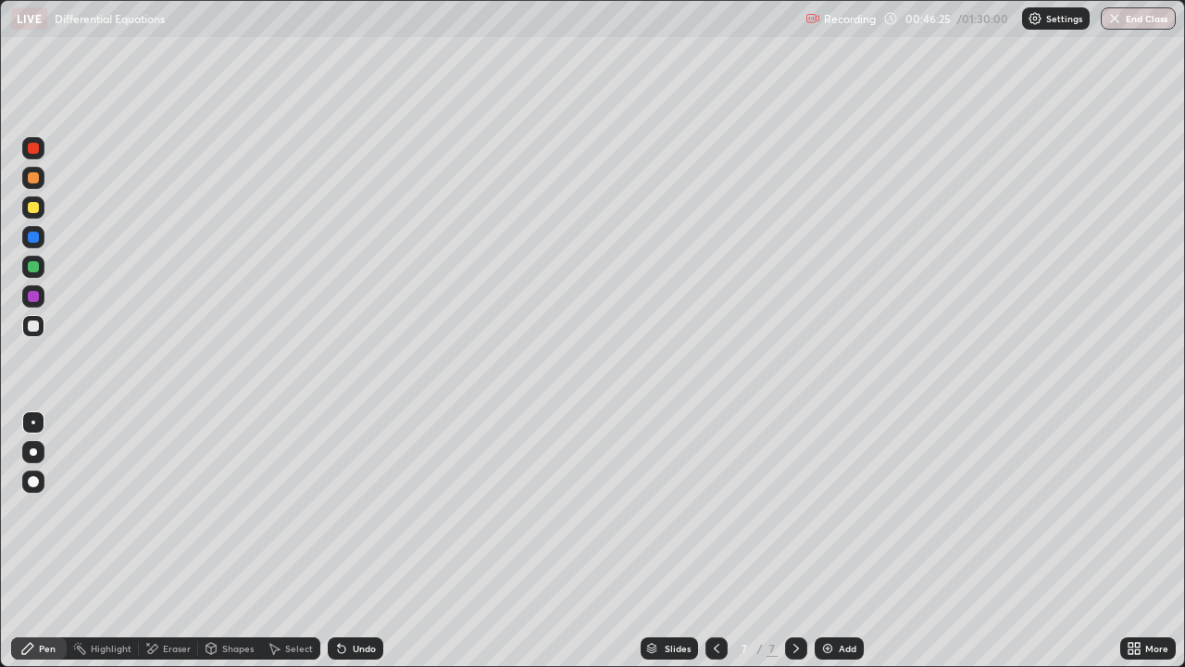
click at [339, 541] on icon at bounding box center [341, 648] width 7 height 7
click at [342, 541] on div "Undo" at bounding box center [356, 648] width 56 height 22
click at [344, 541] on div "Undo" at bounding box center [356, 648] width 56 height 22
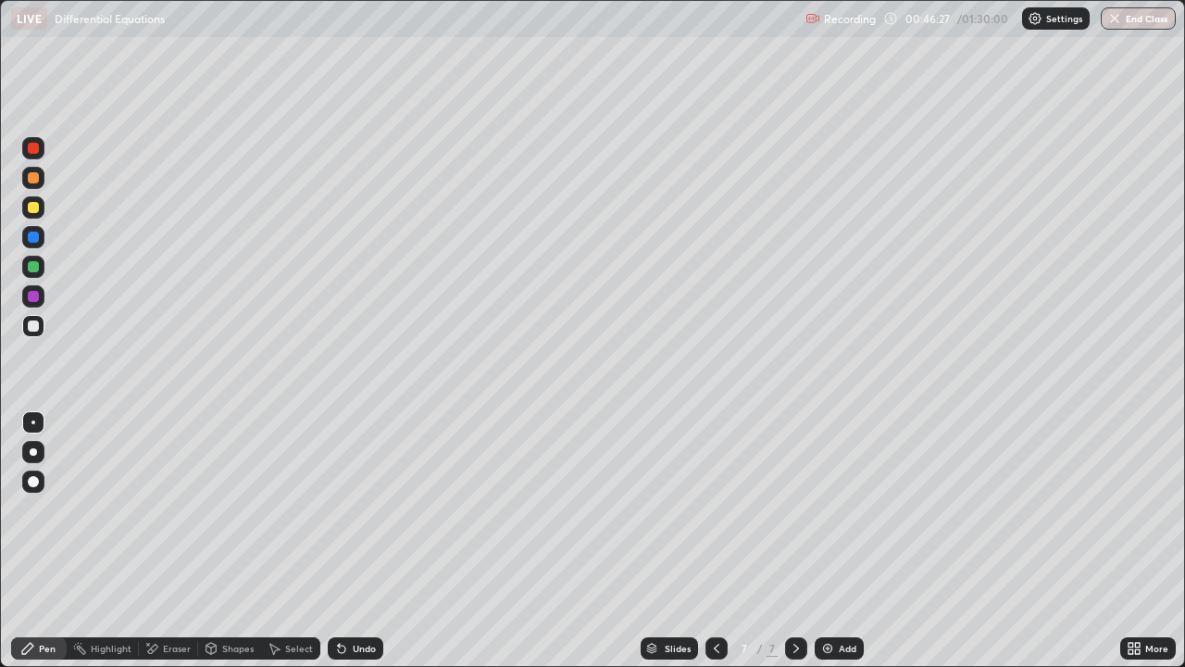
click at [348, 541] on div "Undo" at bounding box center [356, 648] width 56 height 22
click at [349, 541] on div "Undo" at bounding box center [356, 648] width 56 height 22
click at [30, 244] on div at bounding box center [33, 237] width 22 height 22
click at [36, 265] on div at bounding box center [33, 266] width 11 height 11
click at [182, 541] on div "Eraser" at bounding box center [168, 648] width 59 height 22
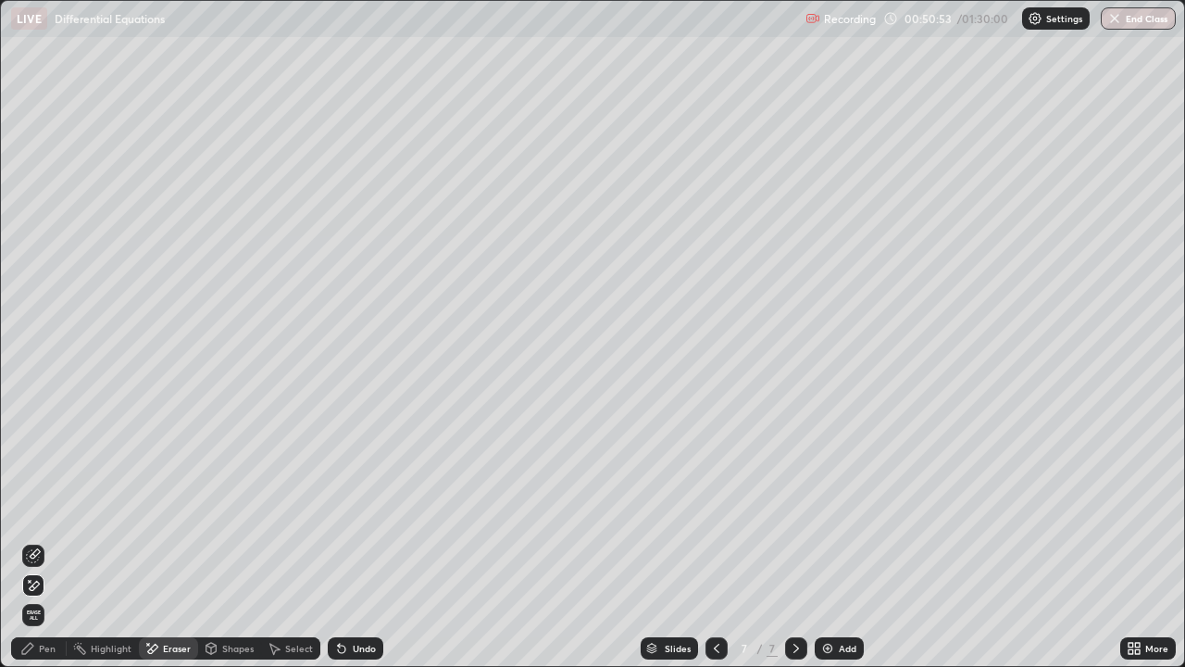
click at [44, 541] on div "Pen" at bounding box center [39, 648] width 56 height 22
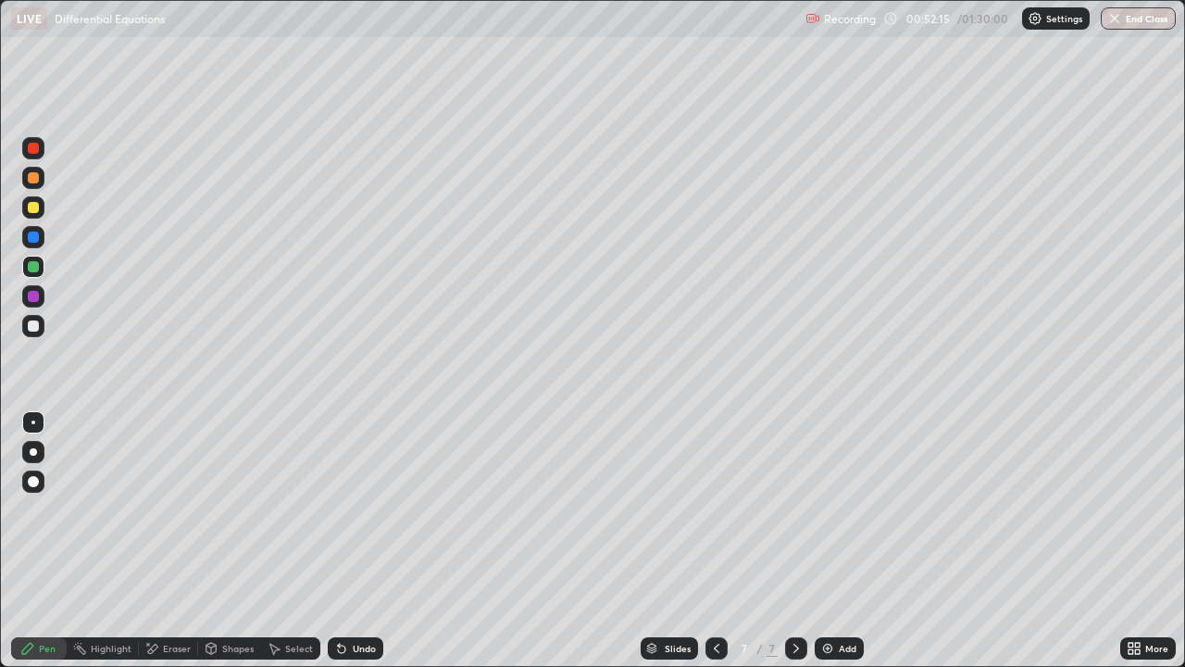
click at [179, 541] on div "Eraser" at bounding box center [177, 647] width 28 height 9
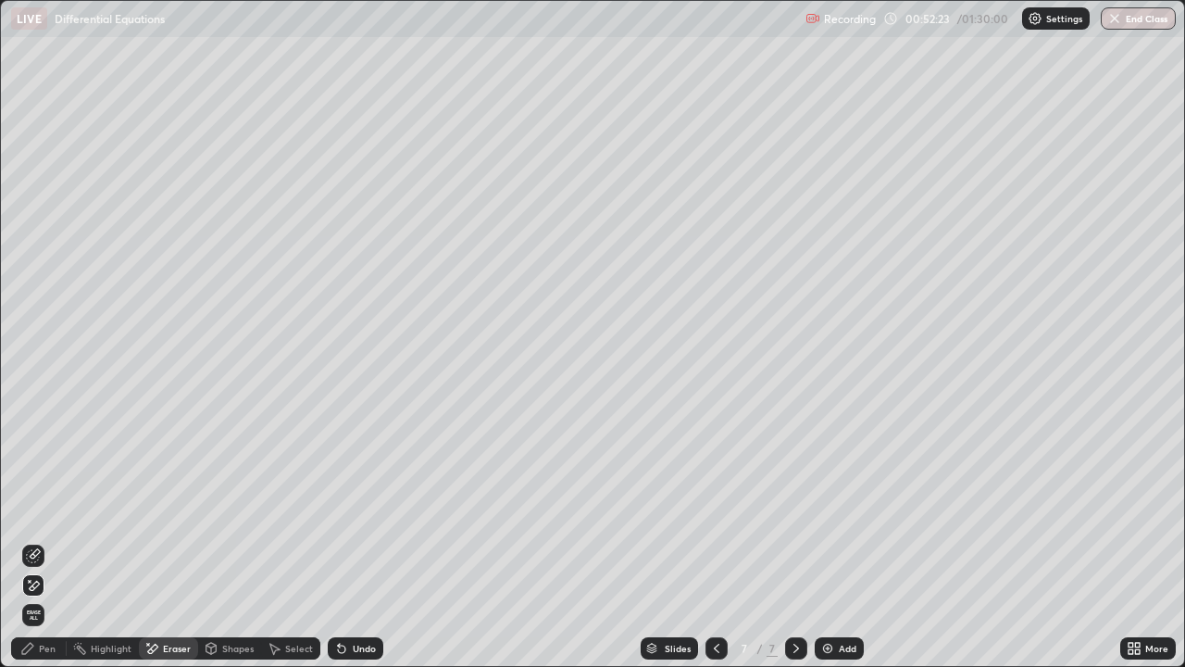
click at [43, 541] on div "Pen" at bounding box center [47, 647] width 17 height 9
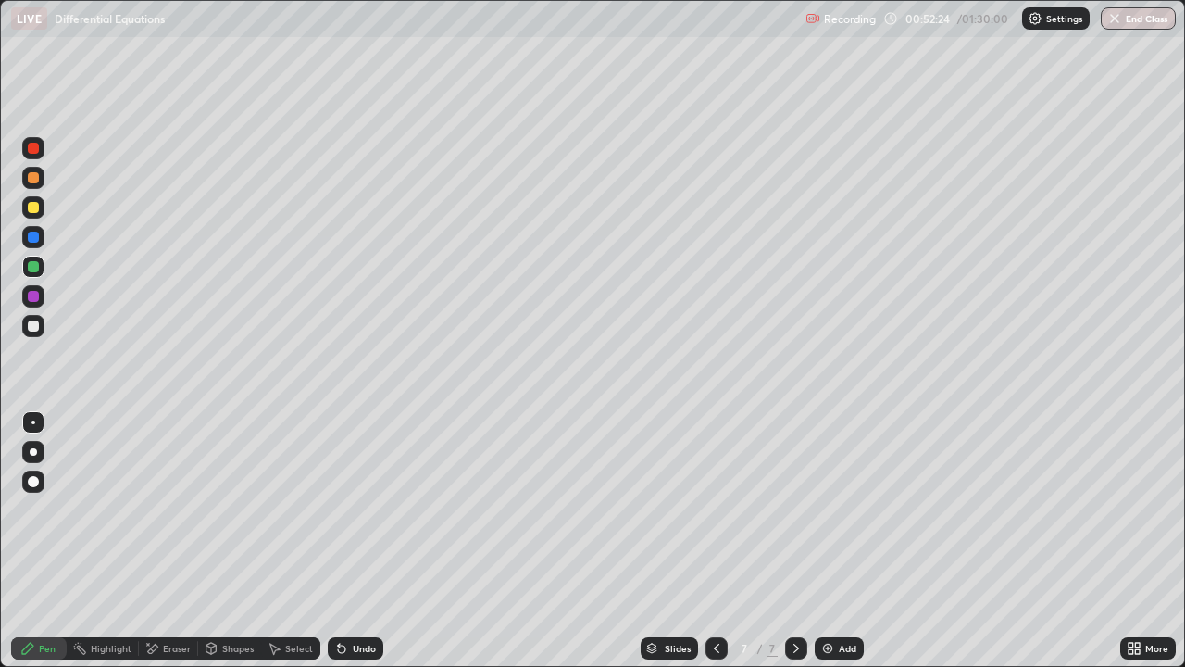
click at [38, 179] on div at bounding box center [33, 177] width 11 height 11
click at [38, 330] on div at bounding box center [33, 325] width 11 height 11
click at [35, 268] on div at bounding box center [33, 266] width 11 height 11
click at [360, 541] on div "Undo" at bounding box center [364, 647] width 23 height 9
click at [362, 541] on div "Undo" at bounding box center [364, 647] width 23 height 9
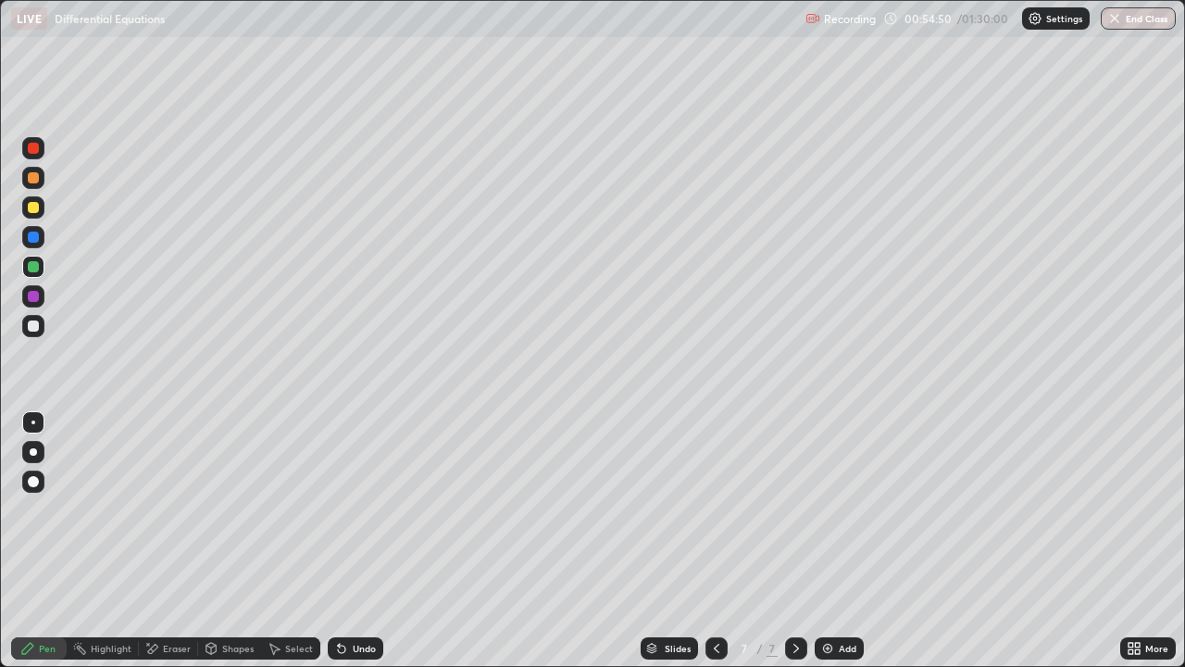
click at [365, 541] on div "Undo" at bounding box center [356, 648] width 56 height 22
click at [361, 541] on div "Undo" at bounding box center [356, 648] width 56 height 22
click at [358, 541] on div "Undo" at bounding box center [356, 648] width 56 height 22
click at [365, 541] on div "Undo" at bounding box center [364, 647] width 23 height 9
click at [391, 541] on div "Slides 7 / 7 Add" at bounding box center [751, 648] width 737 height 37
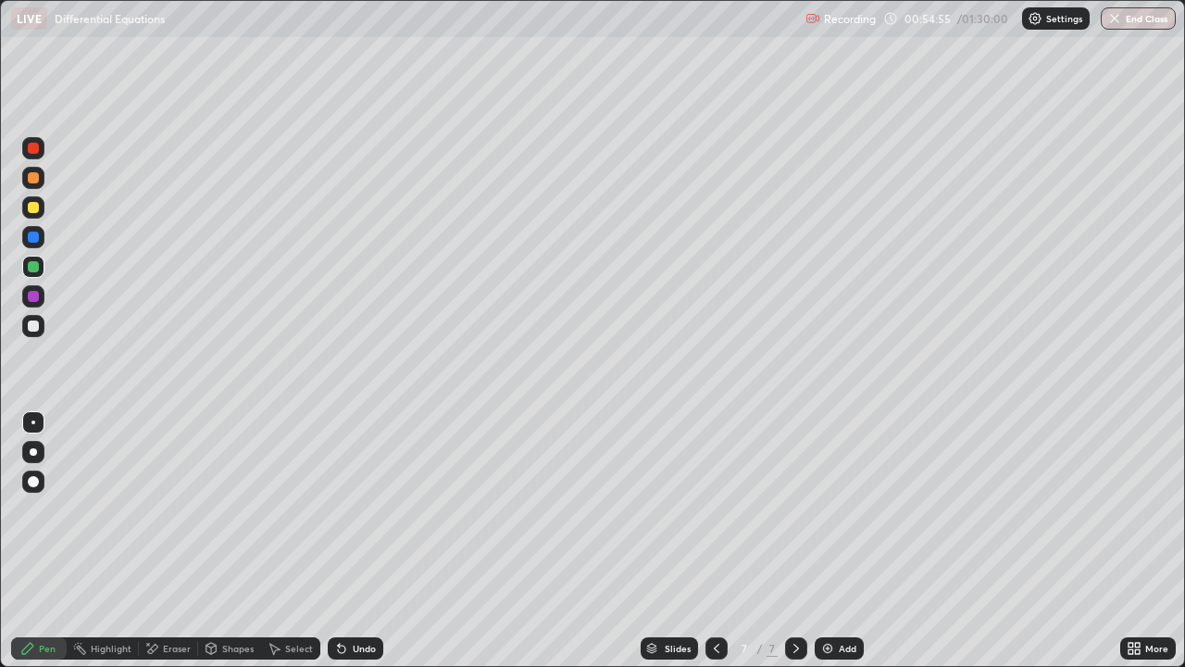
click at [346, 541] on icon at bounding box center [341, 648] width 15 height 15
click at [31, 243] on div at bounding box center [33, 237] width 22 height 22
click at [34, 208] on div at bounding box center [33, 207] width 11 height 11
click at [34, 317] on div at bounding box center [33, 326] width 22 height 22
click at [368, 541] on div "Undo" at bounding box center [364, 647] width 23 height 9
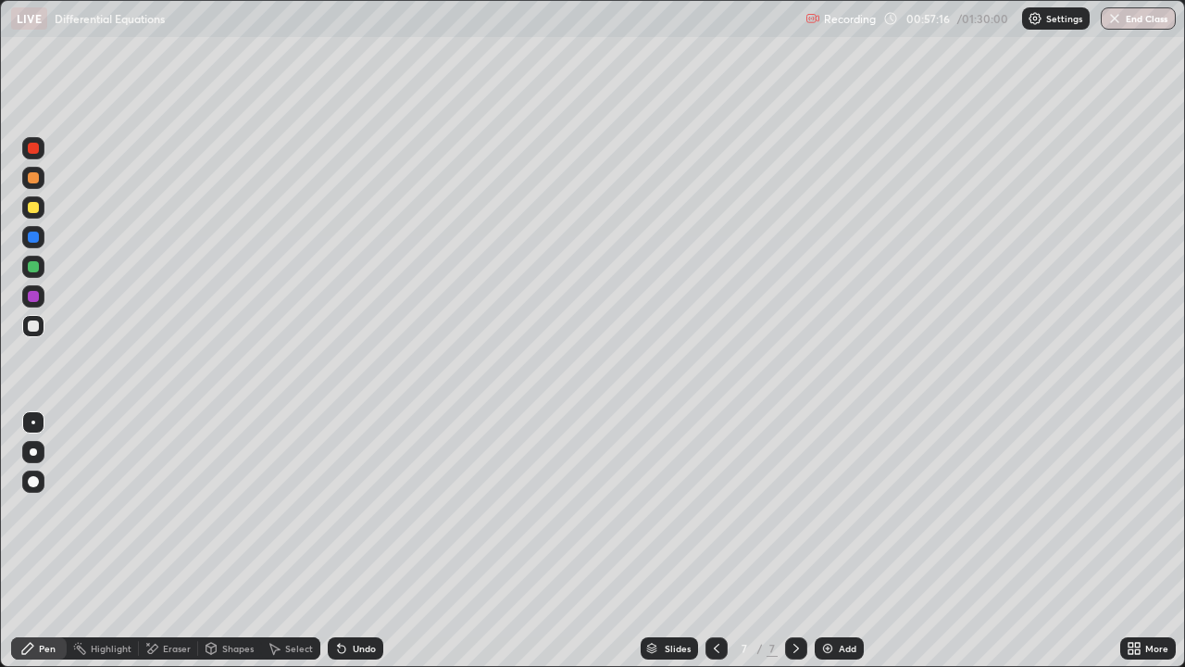
click at [369, 541] on div "Undo" at bounding box center [364, 647] width 23 height 9
click at [367, 541] on div "Undo" at bounding box center [364, 647] width 23 height 9
click at [368, 541] on div "Undo" at bounding box center [364, 647] width 23 height 9
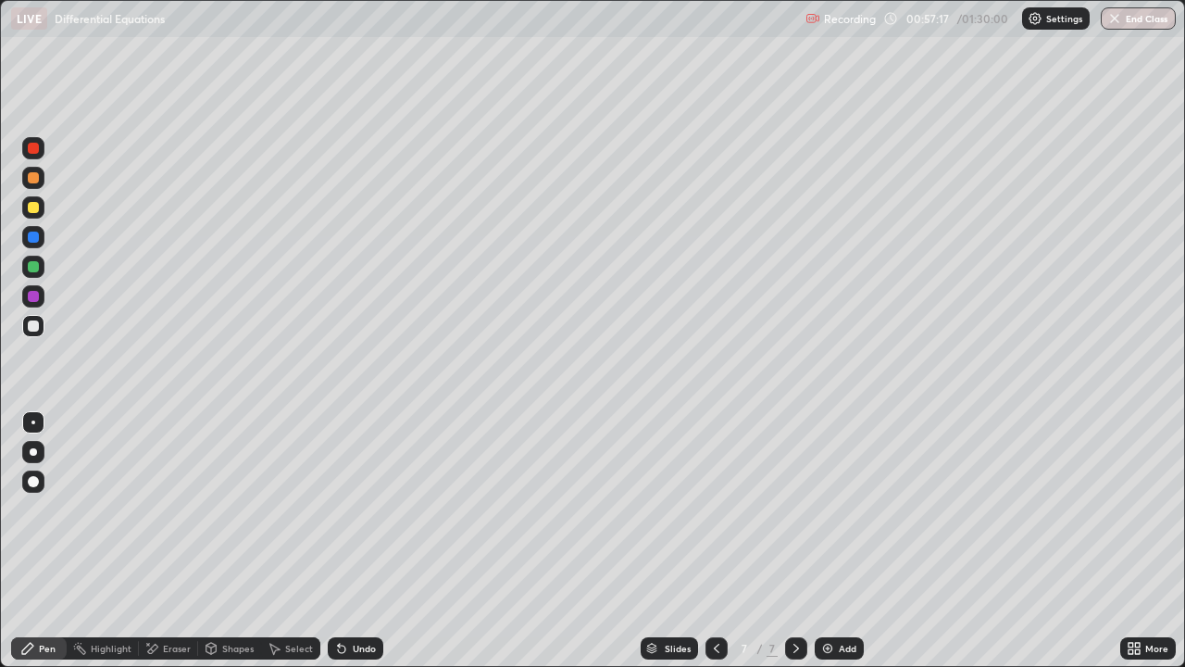
click at [368, 541] on div "Undo" at bounding box center [364, 647] width 23 height 9
click at [365, 541] on div "Undo" at bounding box center [364, 647] width 23 height 9
click at [369, 541] on div "Undo" at bounding box center [356, 648] width 56 height 22
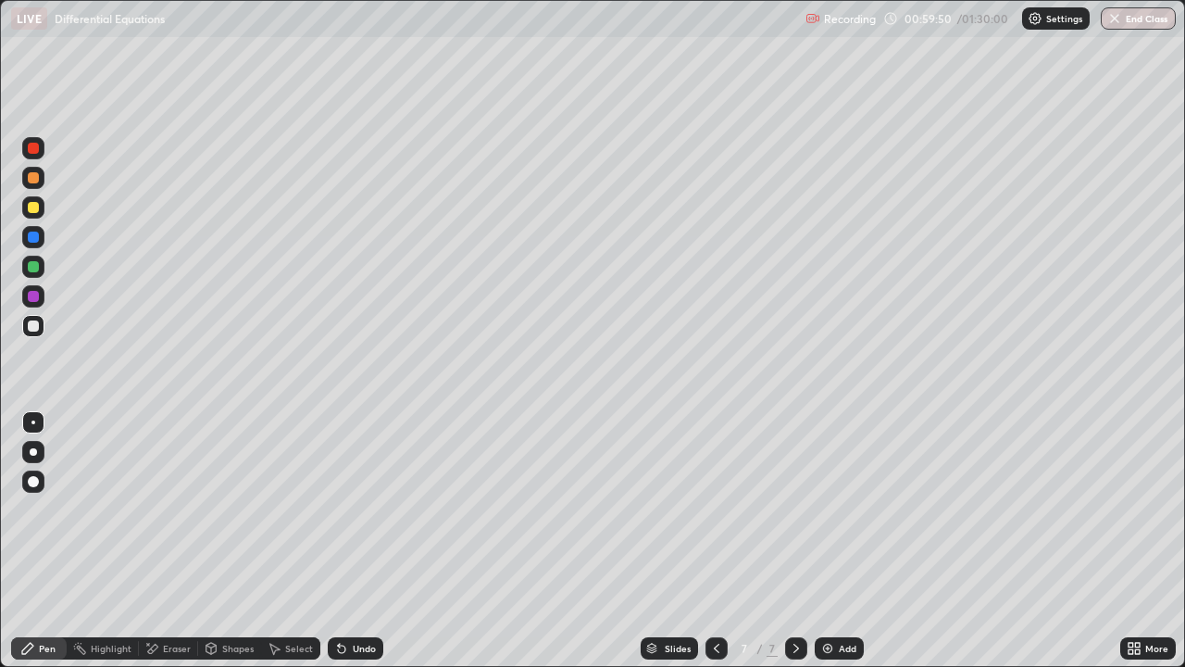
click at [25, 182] on div at bounding box center [33, 178] width 22 height 22
click at [842, 541] on div "Add" at bounding box center [839, 648] width 49 height 22
click at [34, 328] on div at bounding box center [33, 325] width 11 height 11
click at [32, 209] on div at bounding box center [33, 207] width 11 height 11
click at [369, 541] on div "Undo" at bounding box center [356, 648] width 56 height 22
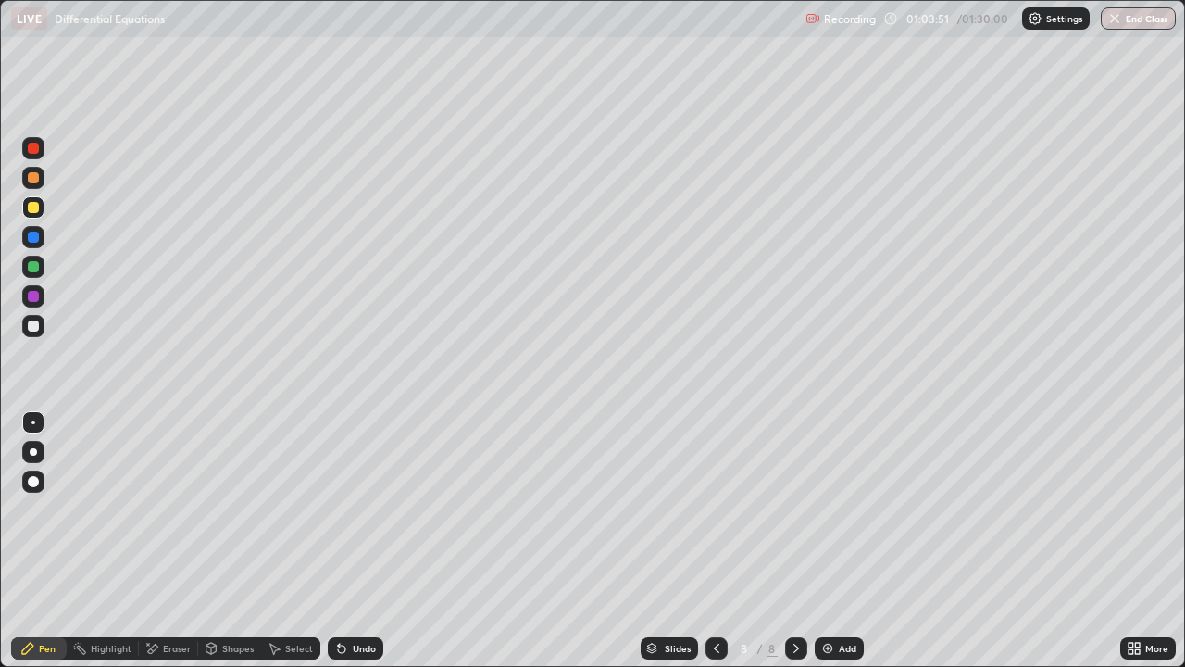
click at [366, 541] on div "Undo" at bounding box center [356, 648] width 56 height 22
click at [34, 179] on div at bounding box center [33, 177] width 11 height 11
click at [33, 324] on div at bounding box center [33, 325] width 11 height 11
click at [854, 541] on div "Add" at bounding box center [848, 647] width 18 height 9
click at [31, 178] on div at bounding box center [33, 177] width 11 height 11
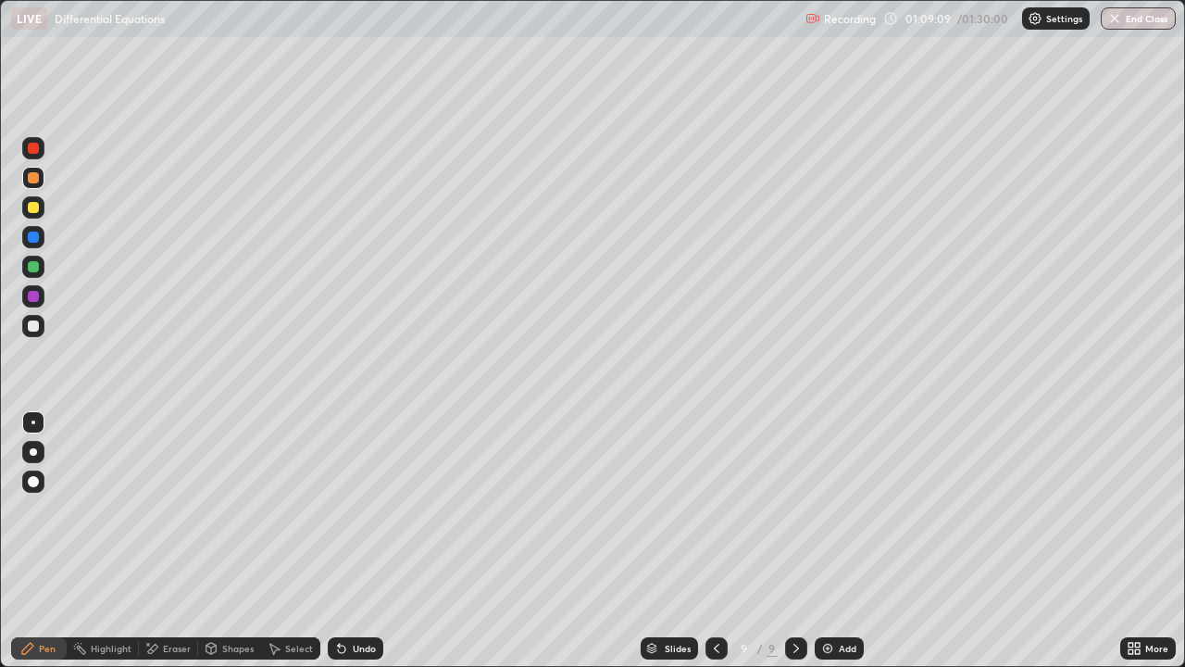
click at [31, 214] on div at bounding box center [33, 207] width 22 height 22
click at [354, 541] on div "Undo" at bounding box center [356, 648] width 56 height 22
click at [359, 541] on div "Undo" at bounding box center [356, 648] width 56 height 22
click at [30, 324] on div at bounding box center [33, 325] width 11 height 11
click at [163, 541] on div "Eraser" at bounding box center [177, 647] width 28 height 9
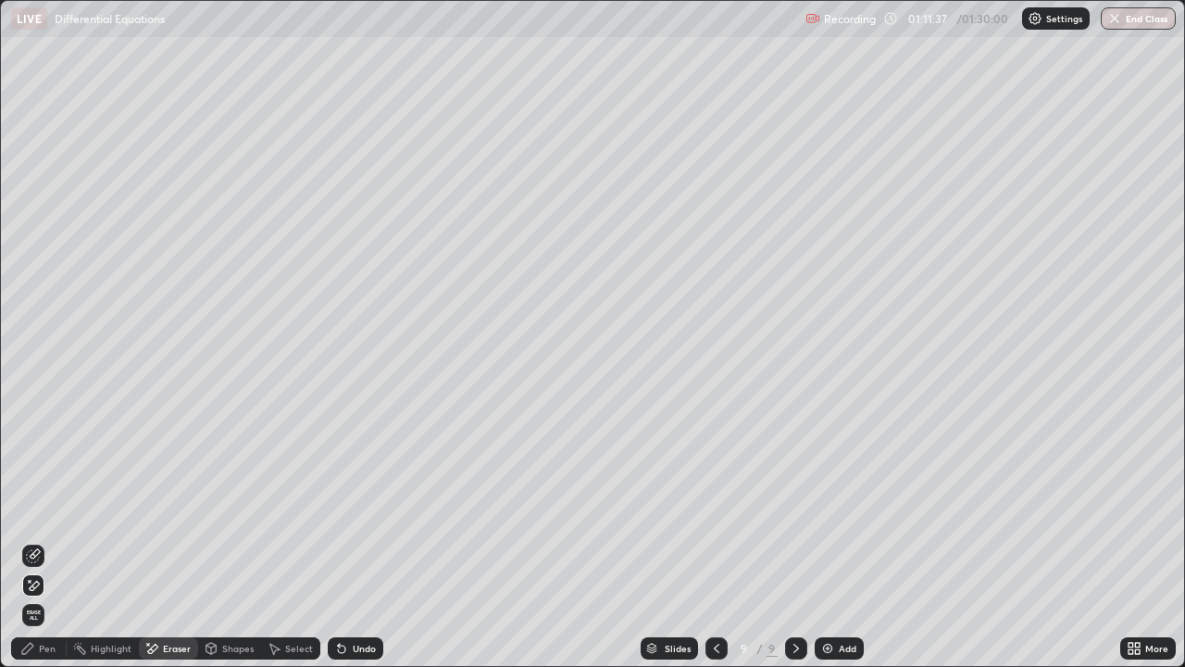
click at [48, 541] on div "Pen" at bounding box center [47, 647] width 17 height 9
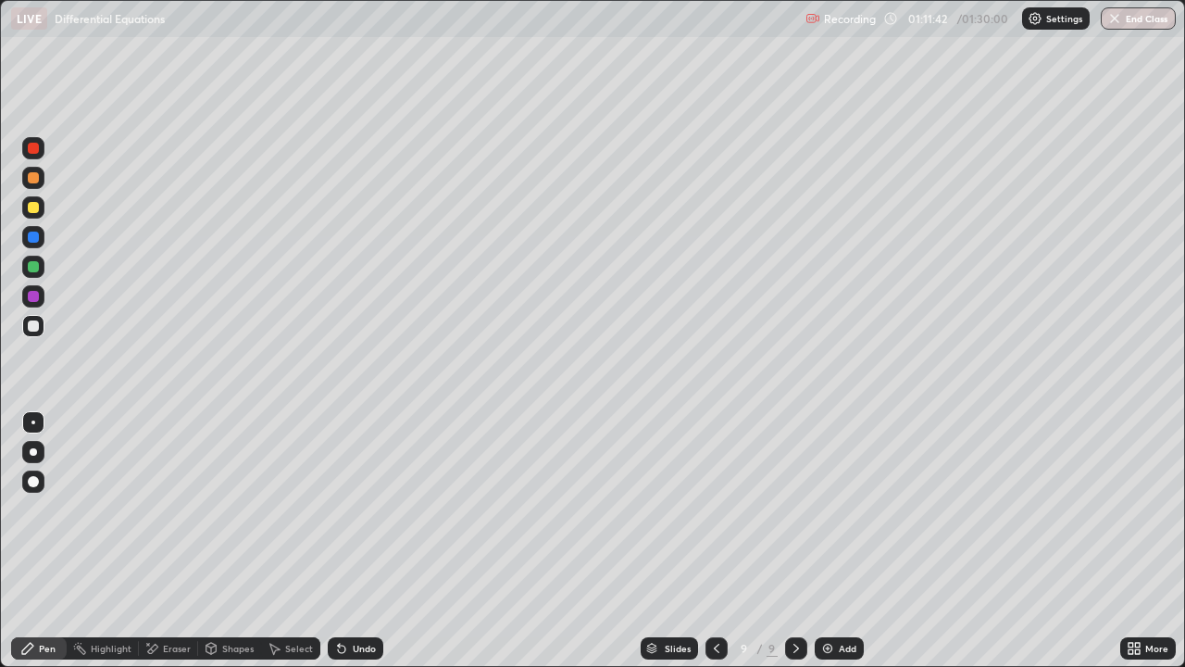
click at [338, 541] on icon at bounding box center [339, 644] width 2 height 2
click at [27, 216] on div at bounding box center [33, 207] width 22 height 22
click at [852, 541] on div "Add" at bounding box center [848, 647] width 18 height 9
click at [31, 178] on div at bounding box center [33, 177] width 11 height 11
click at [35, 208] on div at bounding box center [33, 207] width 11 height 11
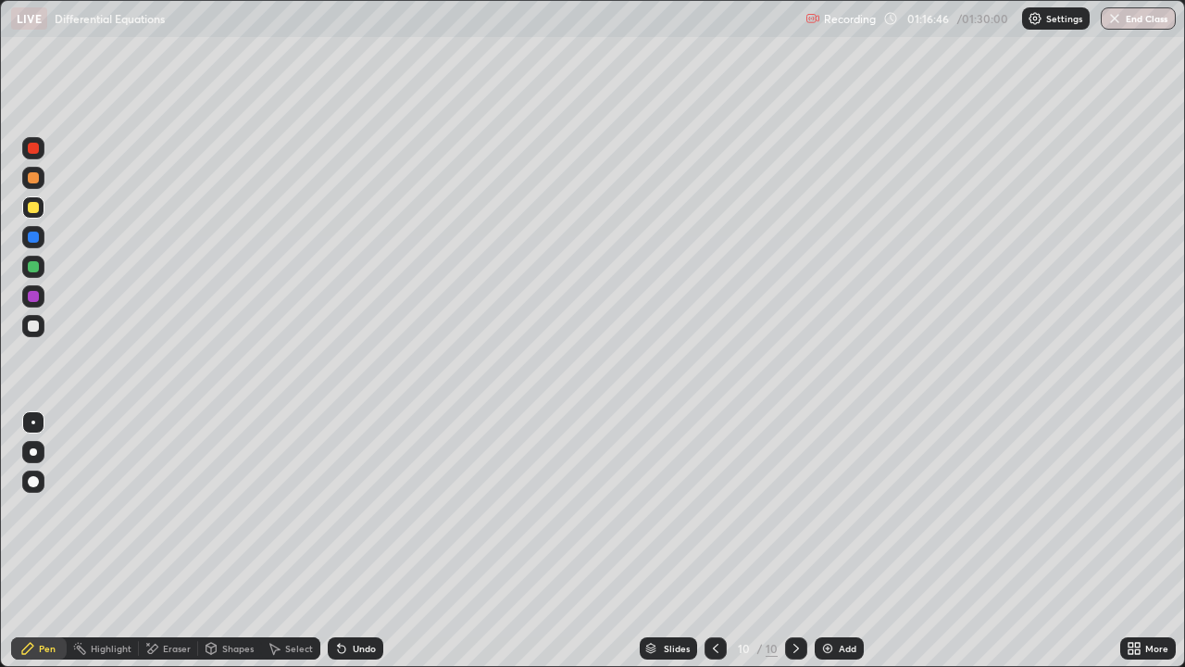
click at [30, 269] on div at bounding box center [33, 266] width 11 height 11
click at [355, 541] on div "Undo" at bounding box center [364, 647] width 23 height 9
click at [364, 541] on div "Undo" at bounding box center [364, 647] width 23 height 9
click at [34, 206] on div at bounding box center [33, 207] width 11 height 11
click at [30, 176] on div at bounding box center [33, 177] width 11 height 11
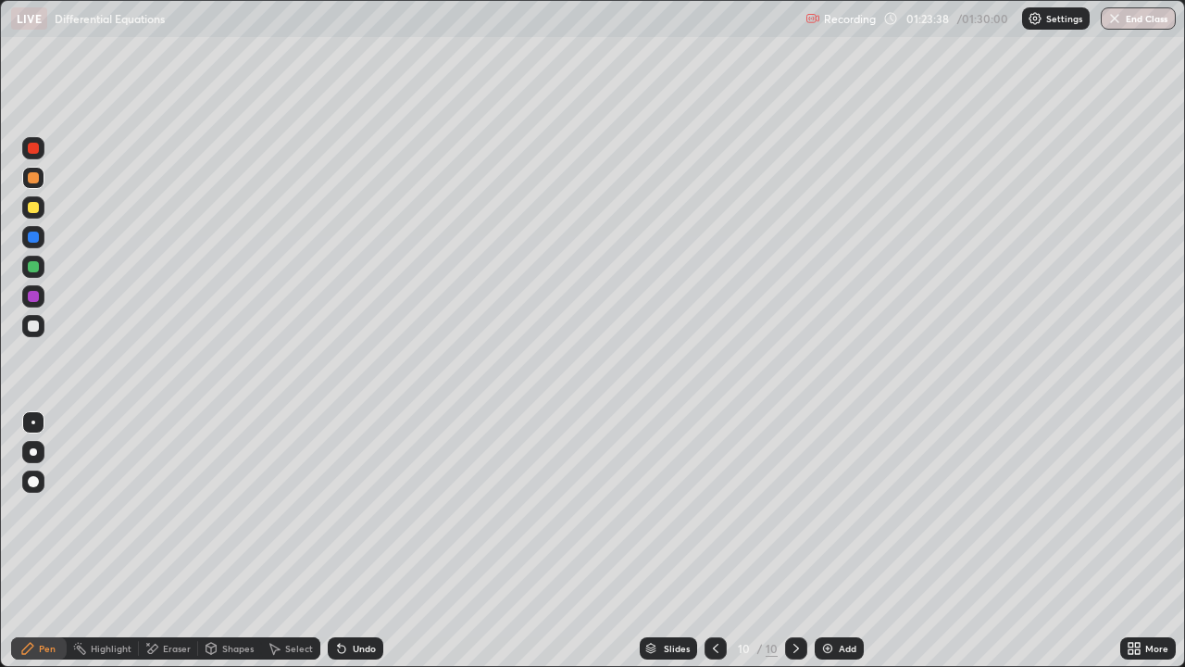
click at [836, 541] on div "Add" at bounding box center [839, 648] width 49 height 22
click at [30, 212] on div at bounding box center [33, 207] width 11 height 11
click at [1126, 16] on button "End Class" at bounding box center [1139, 18] width 73 height 22
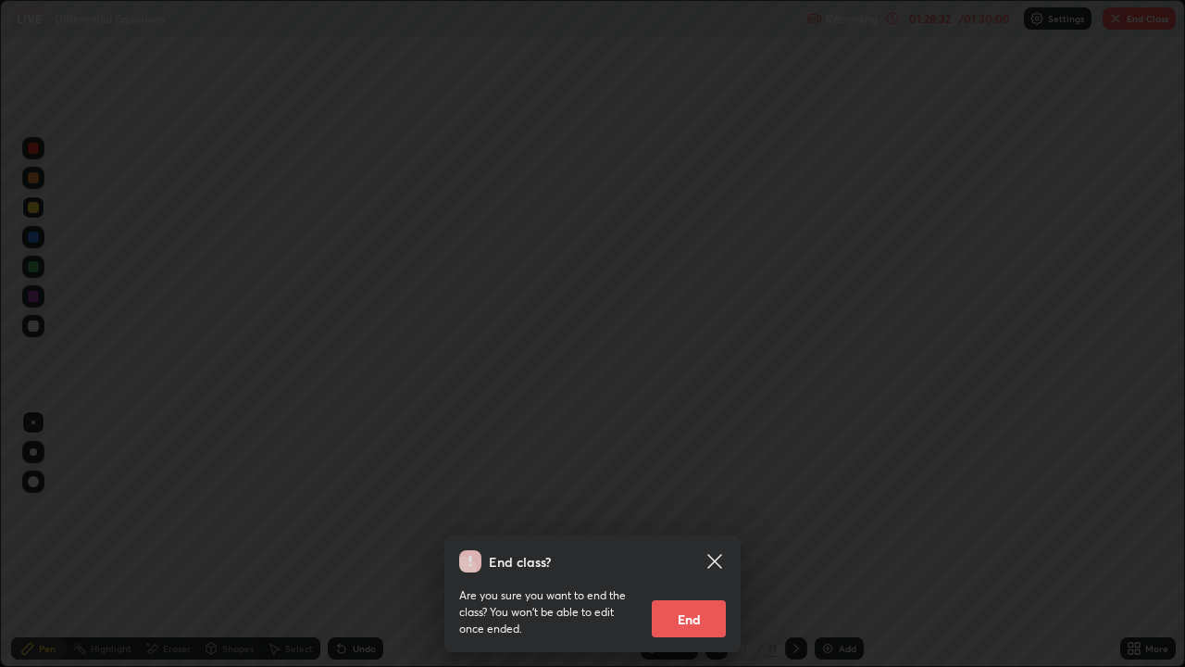
click at [692, 541] on button "End" at bounding box center [689, 618] width 74 height 37
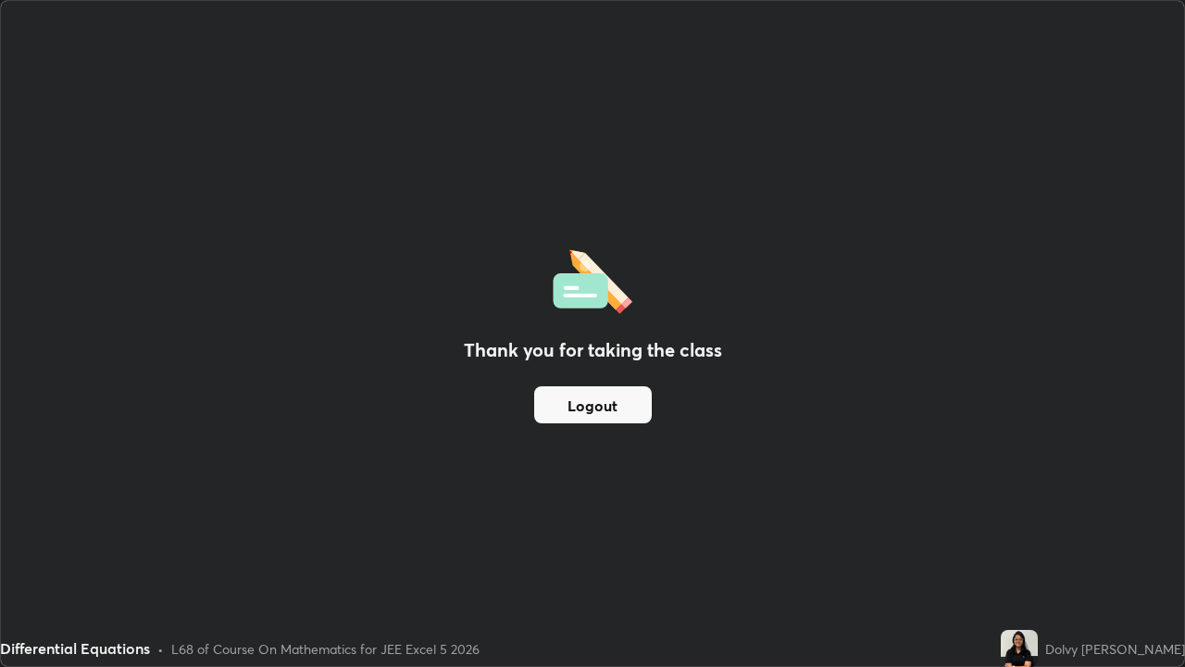
click at [599, 392] on button "Logout" at bounding box center [593, 404] width 118 height 37
